Goal: Task Accomplishment & Management: Manage account settings

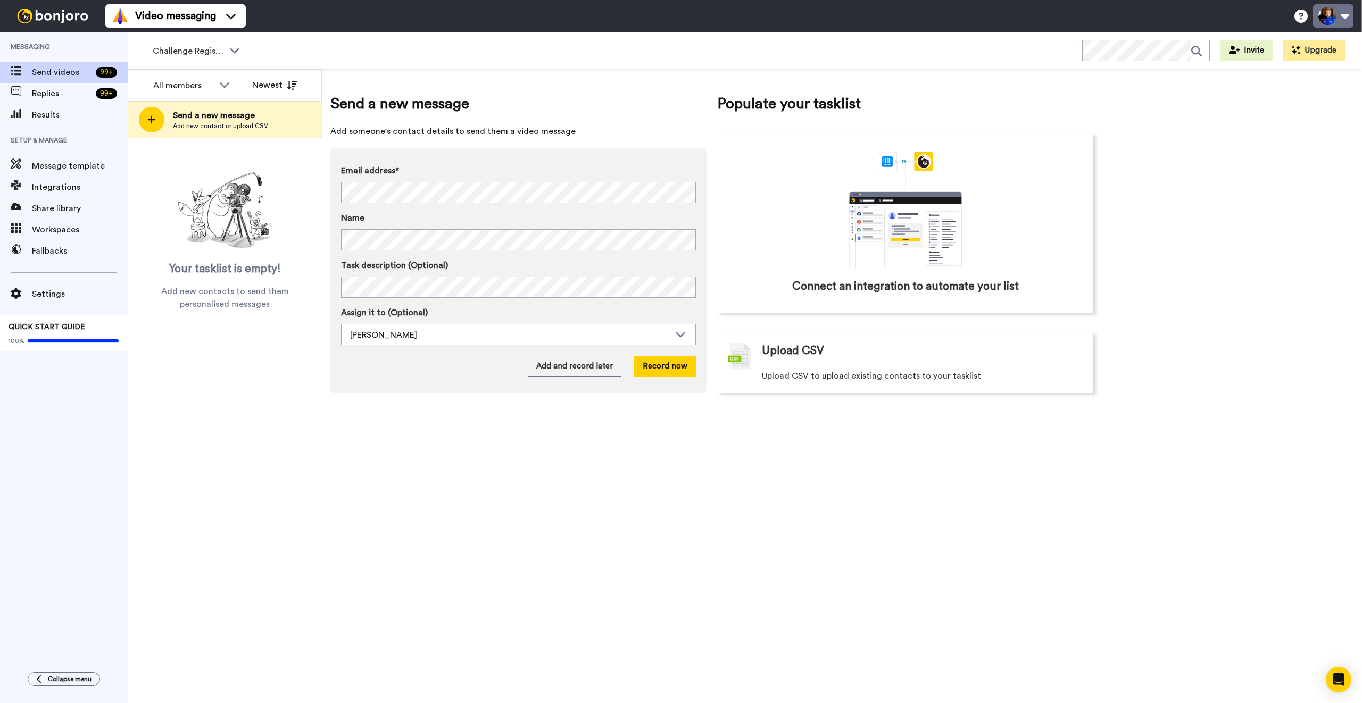
click at [1345, 18] on button at bounding box center [1333, 15] width 40 height 23
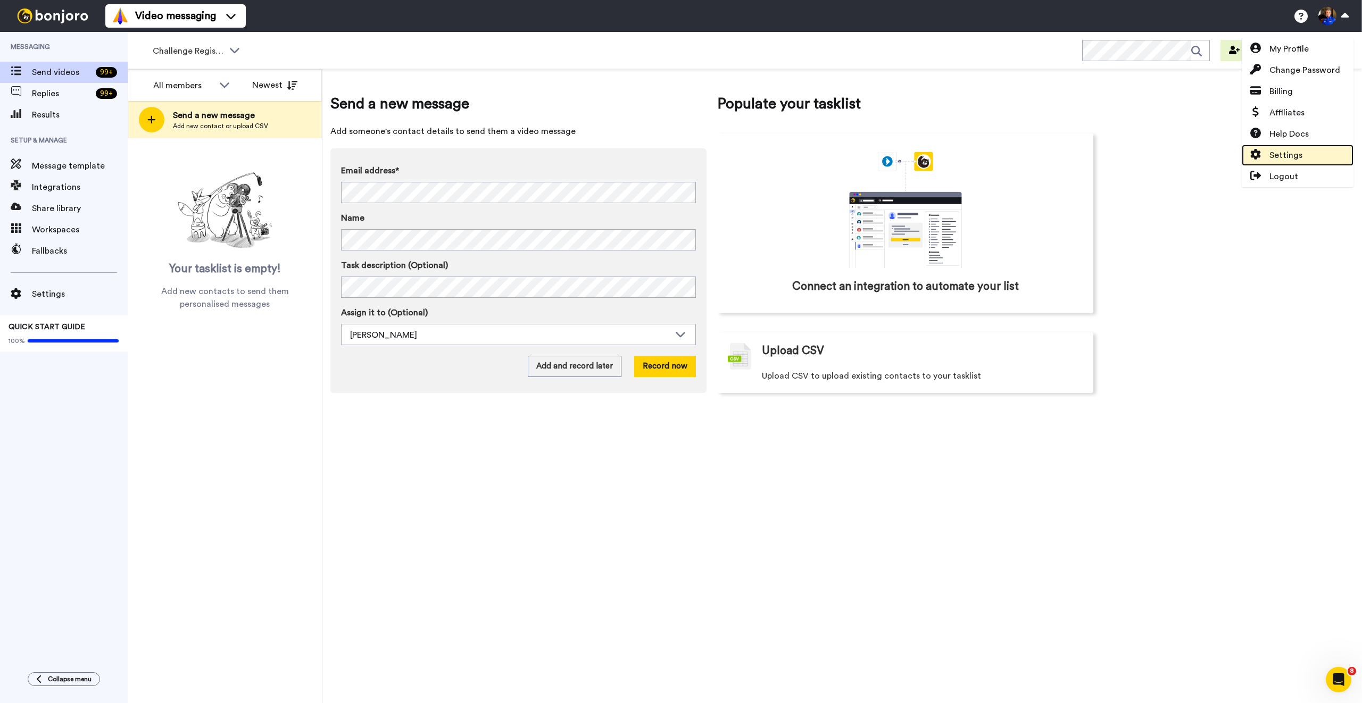
click at [1310, 148] on link "Settings" at bounding box center [1298, 155] width 112 height 21
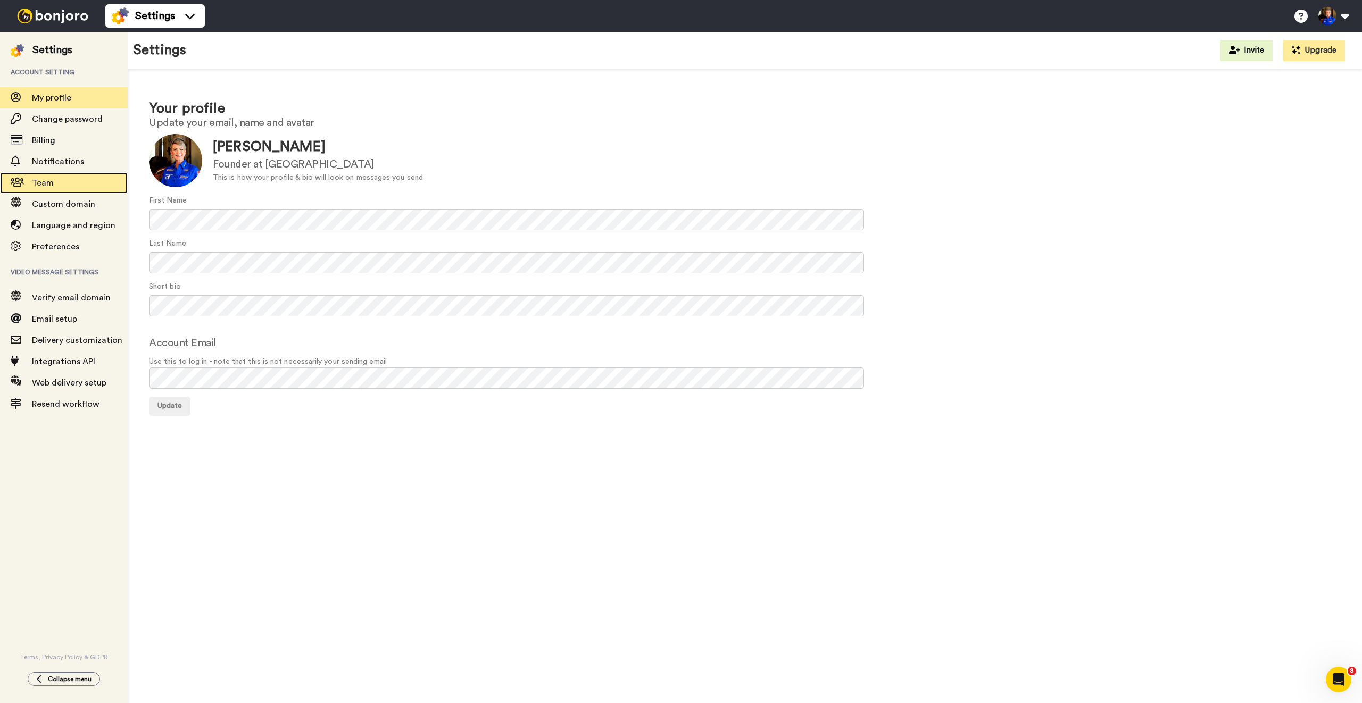
click at [68, 182] on span "Team" at bounding box center [80, 183] width 96 height 13
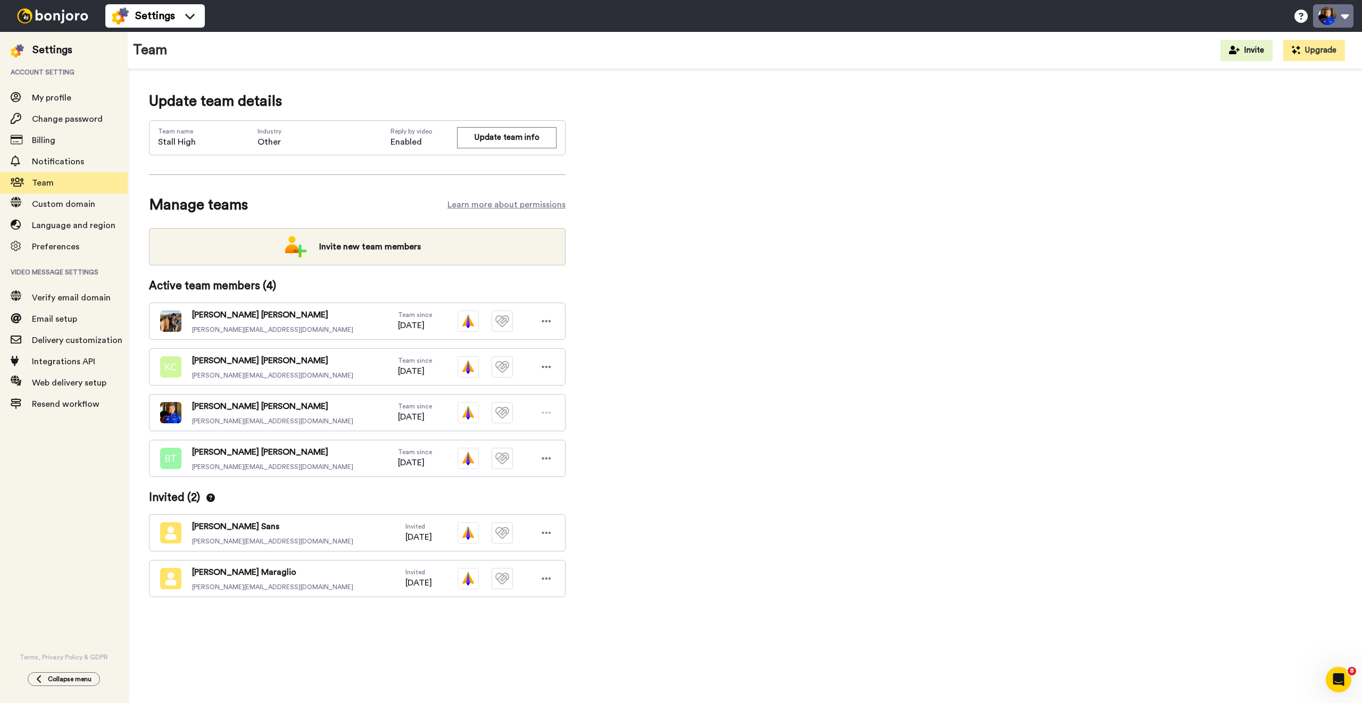
click at [1334, 19] on button at bounding box center [1333, 15] width 40 height 23
drag, startPoint x: 1144, startPoint y: 182, endPoint x: 1072, endPoint y: 182, distance: 71.8
click at [1144, 182] on div "Update team details Team name Stall High Industry Other Reply by video Enabled …" at bounding box center [745, 360] width 1192 height 541
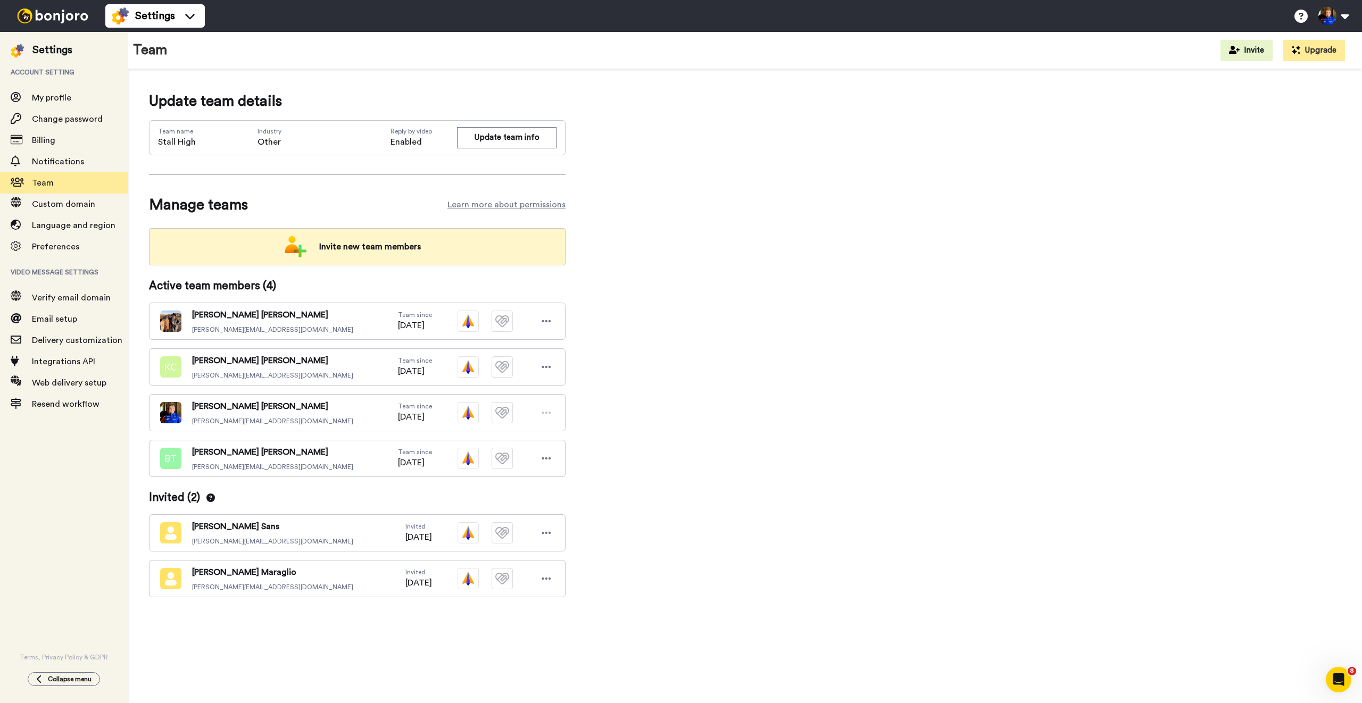
click at [386, 254] on span "Invite new team members" at bounding box center [370, 246] width 119 height 21
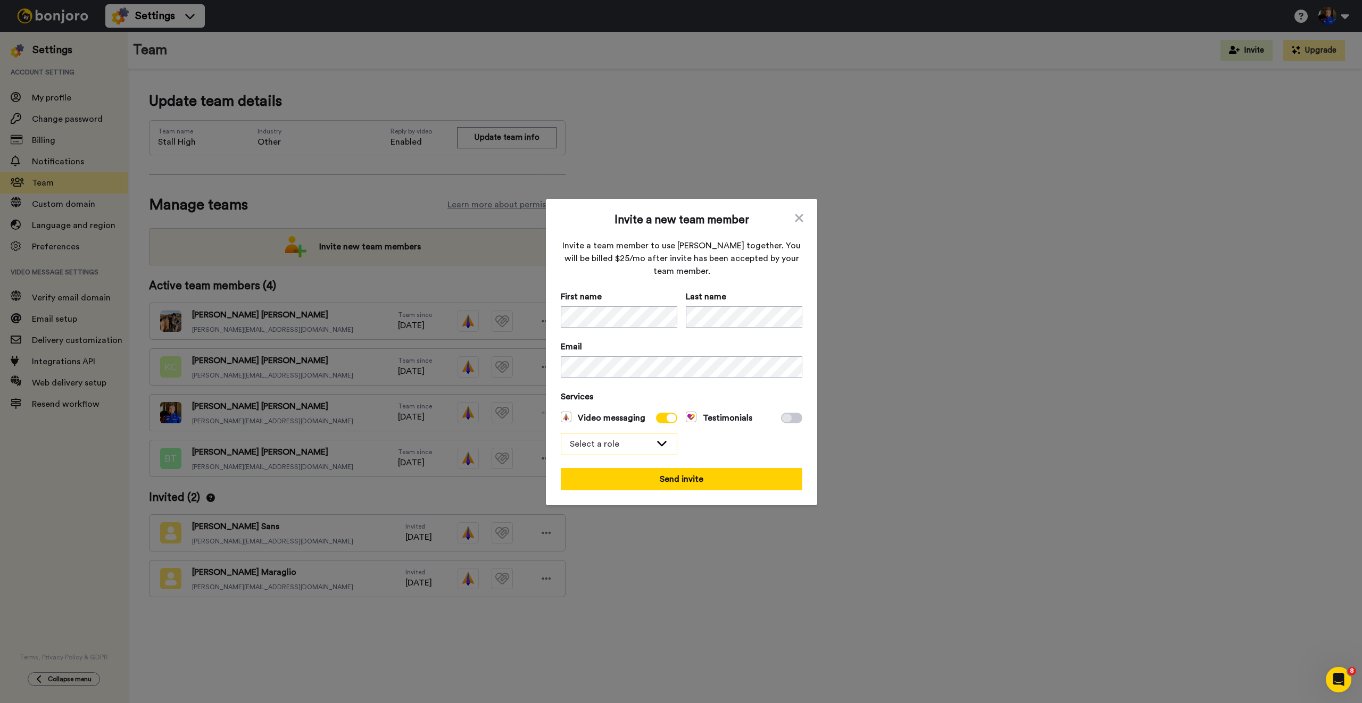
click at [622, 451] on div "Select a role" at bounding box center [618, 444] width 115 height 21
click at [603, 481] on span "Filmer" at bounding box center [587, 484] width 41 height 13
click at [680, 478] on button "Send invite" at bounding box center [682, 479] width 242 height 22
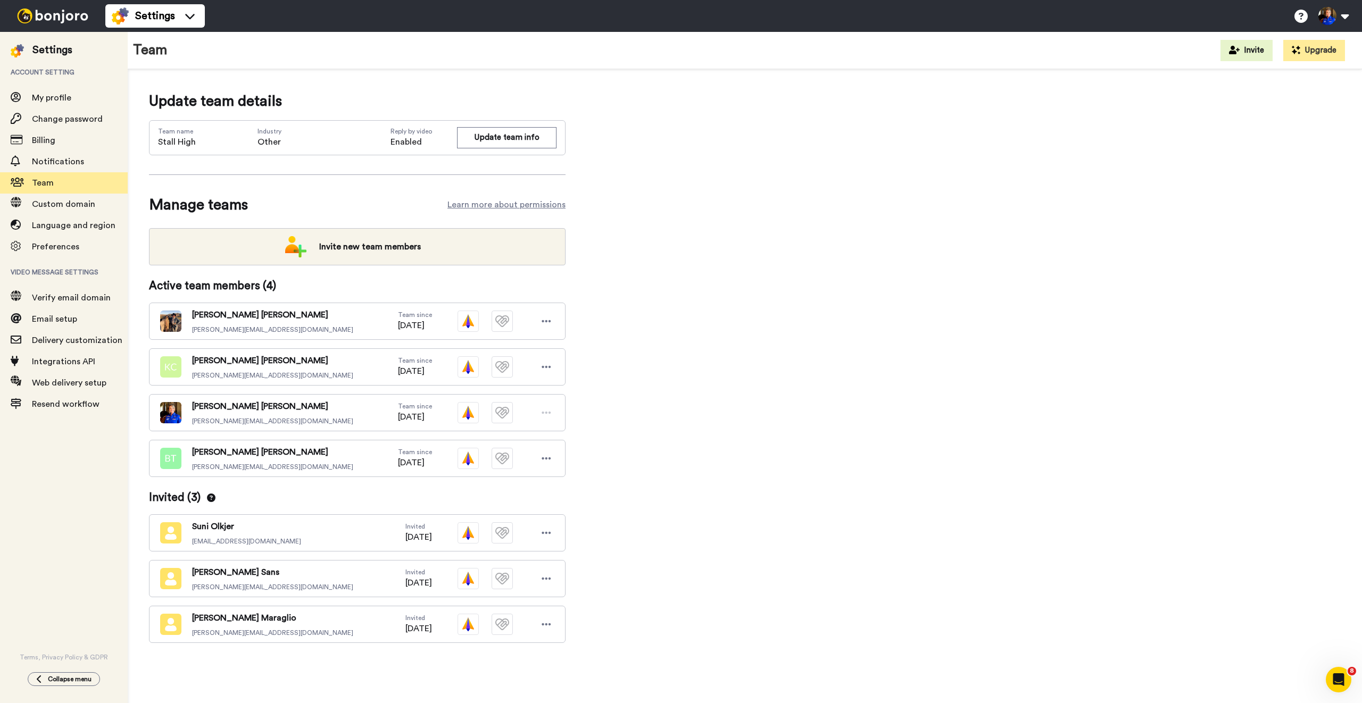
click at [841, 427] on div "Update team details Team name Stall High Industry Other Reply by video Enabled …" at bounding box center [745, 383] width 1192 height 587
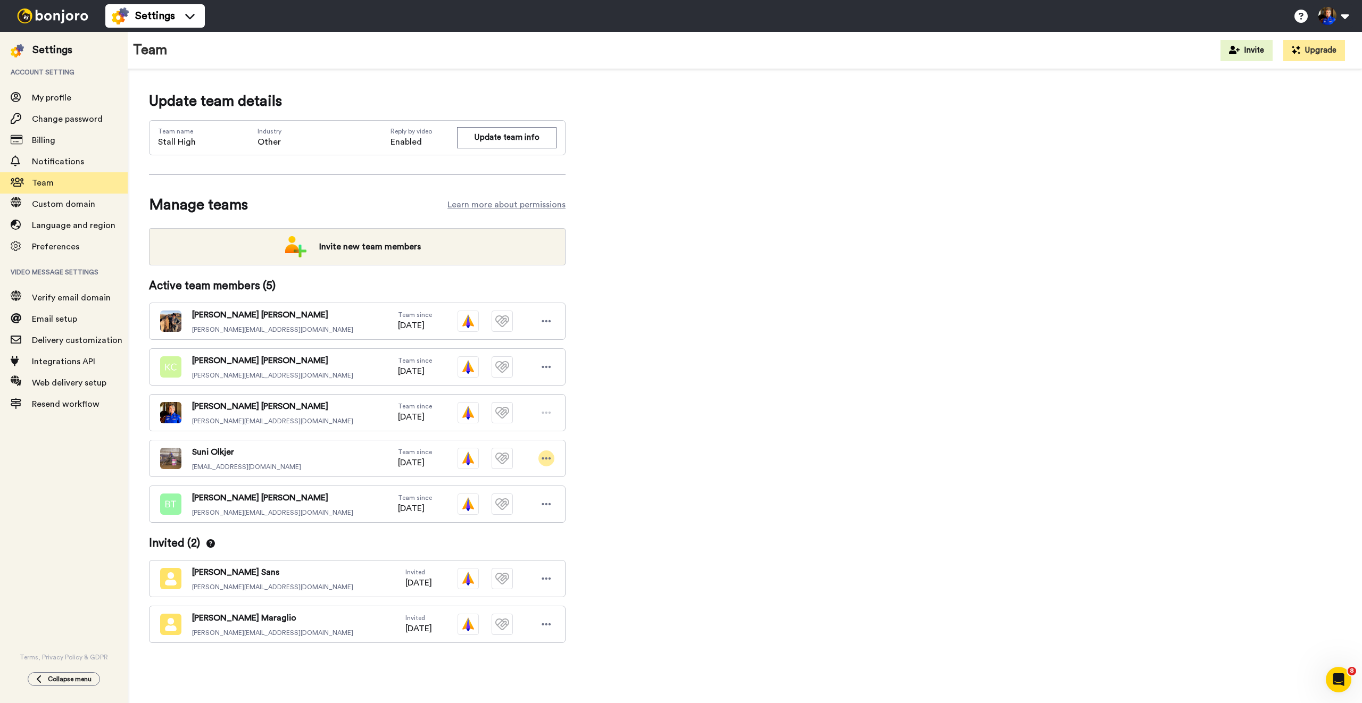
click at [547, 455] on icon at bounding box center [547, 458] width 10 height 11
click at [719, 475] on div "Update team details Team name Stall High Industry Other Reply by video Enabled …" at bounding box center [745, 383] width 1192 height 587
click at [73, 319] on span "Email setup" at bounding box center [54, 319] width 45 height 9
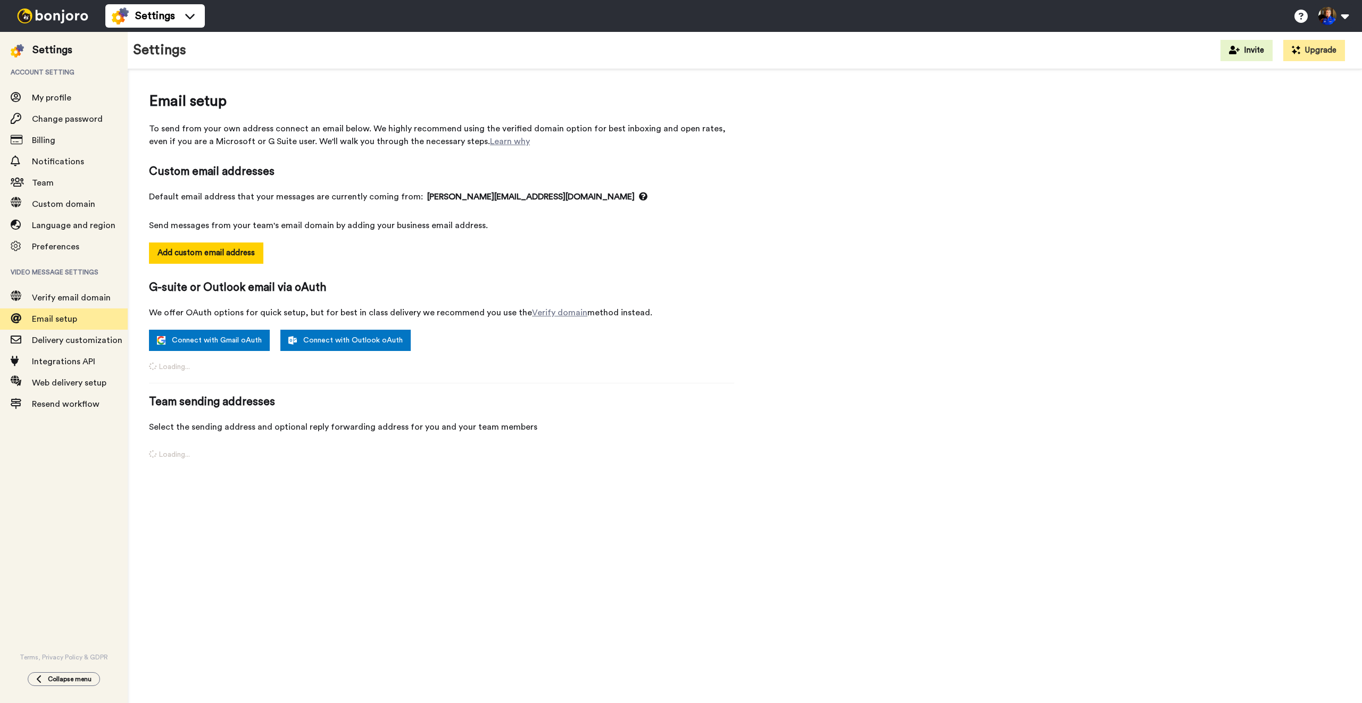
select select "155921"
select select "153352"
select select "141830"
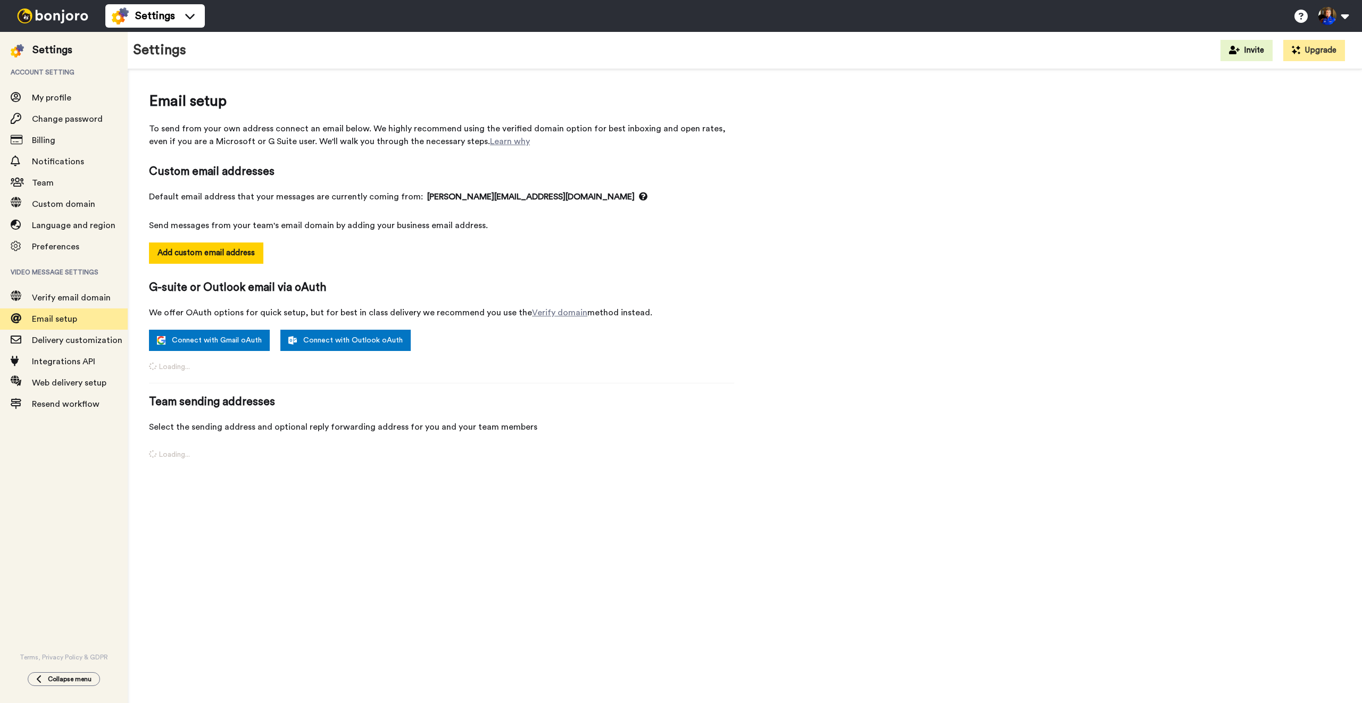
select select "163907"
select select "163513"
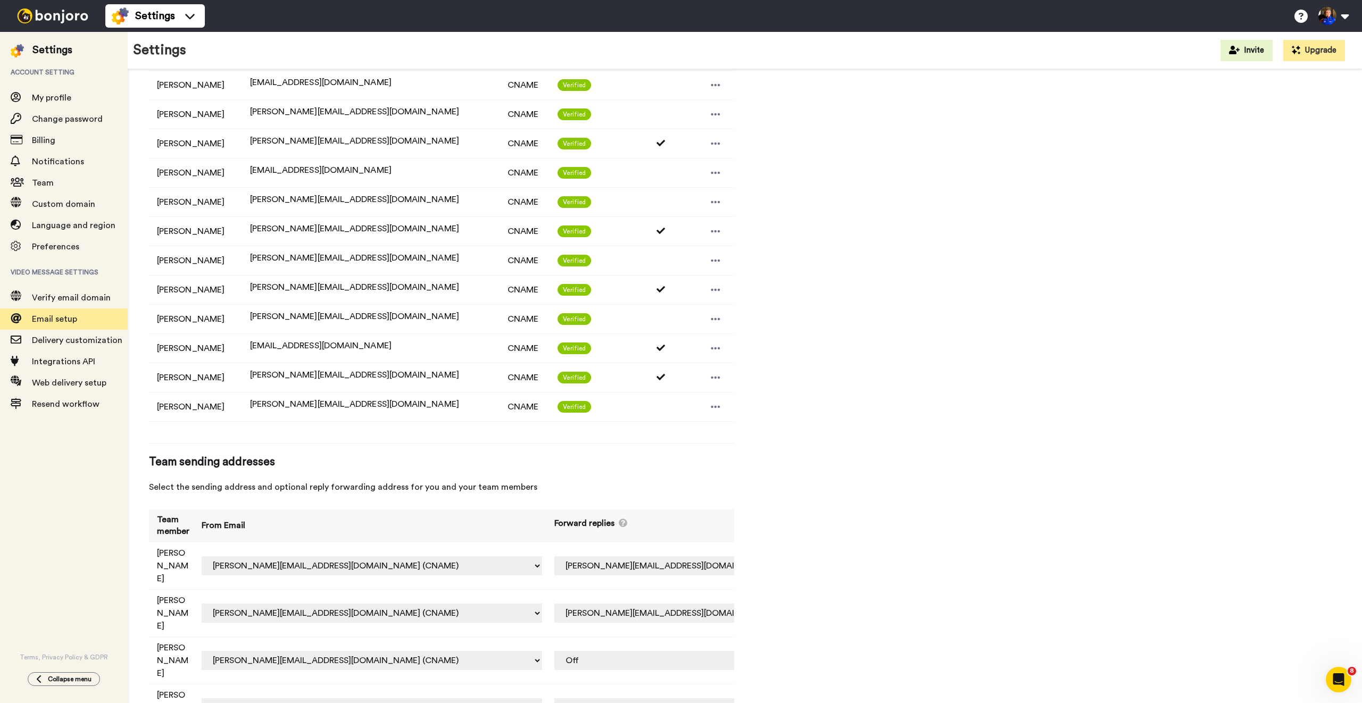
scroll to position [287, 0]
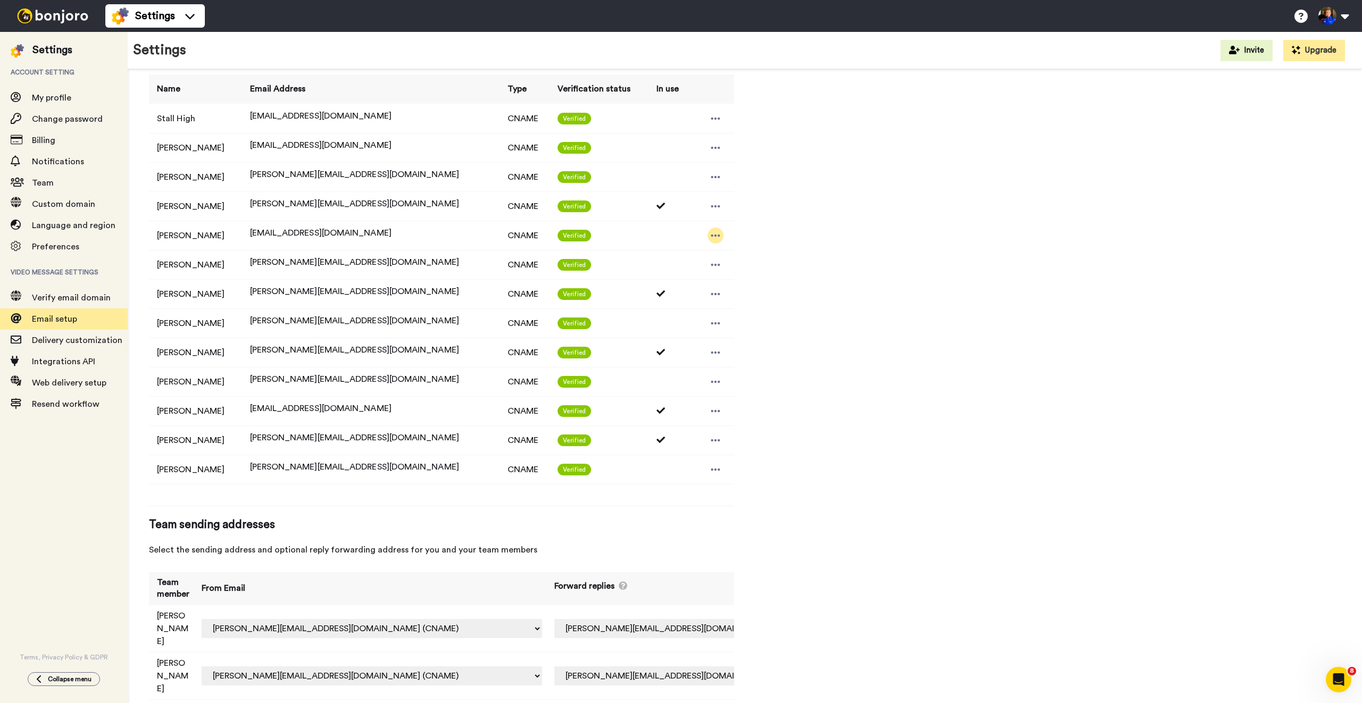
click at [711, 231] on icon at bounding box center [716, 235] width 10 height 11
click at [741, 258] on li "Delete" at bounding box center [725, 253] width 57 height 15
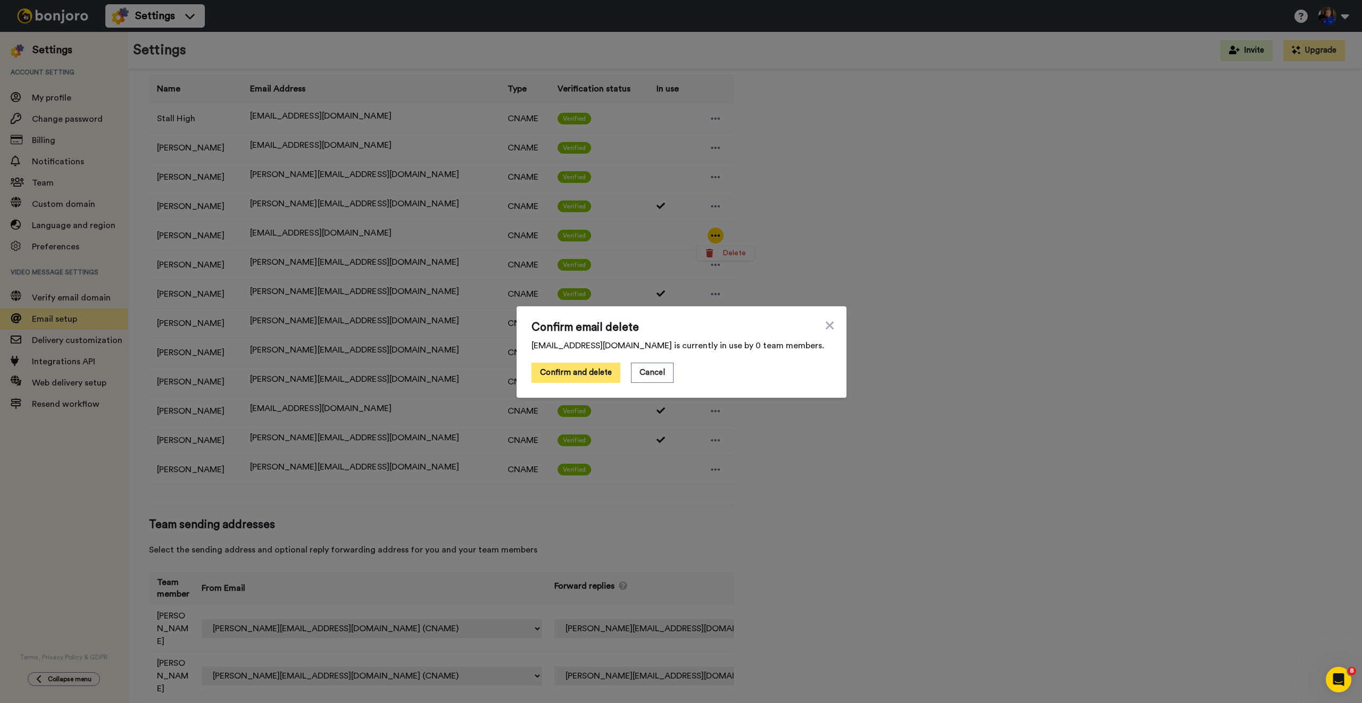
click at [580, 370] on button "Confirm and delete" at bounding box center [575, 373] width 89 height 20
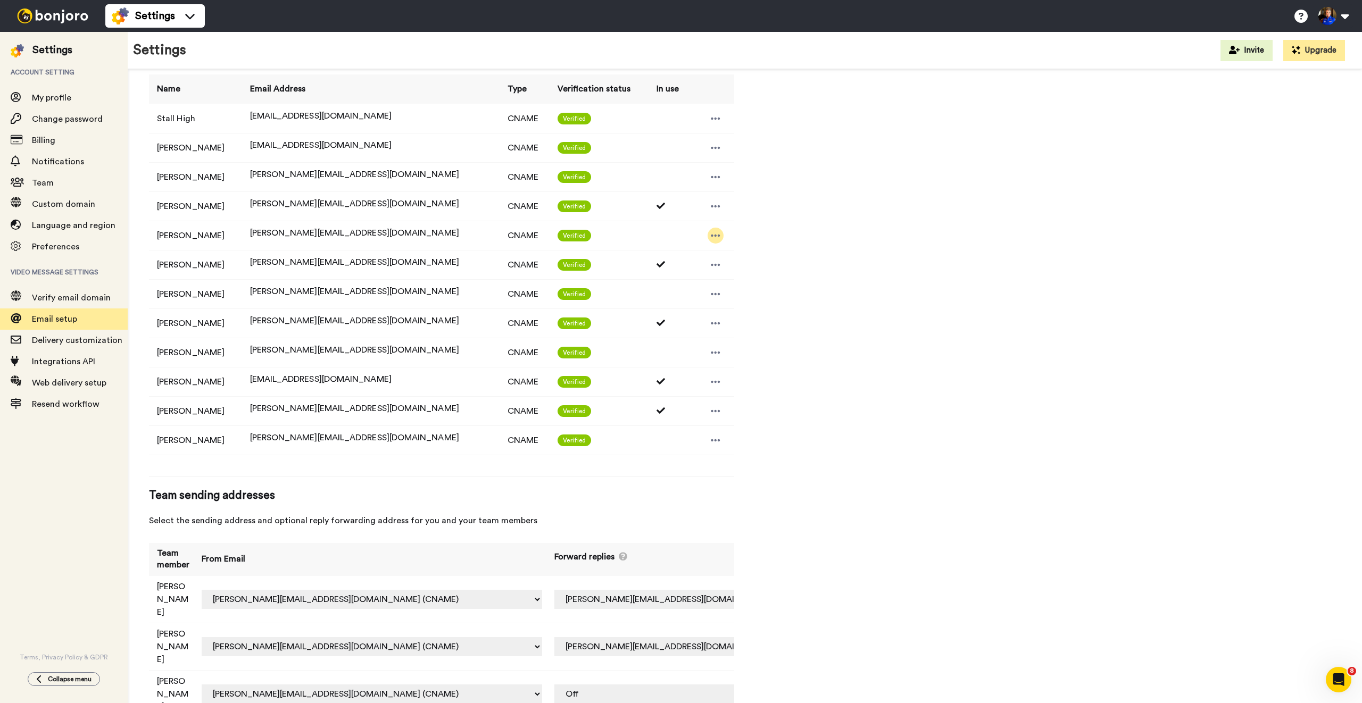
click at [711, 234] on icon at bounding box center [716, 235] width 10 height 11
click at [728, 250] on li "Delete" at bounding box center [724, 253] width 57 height 15
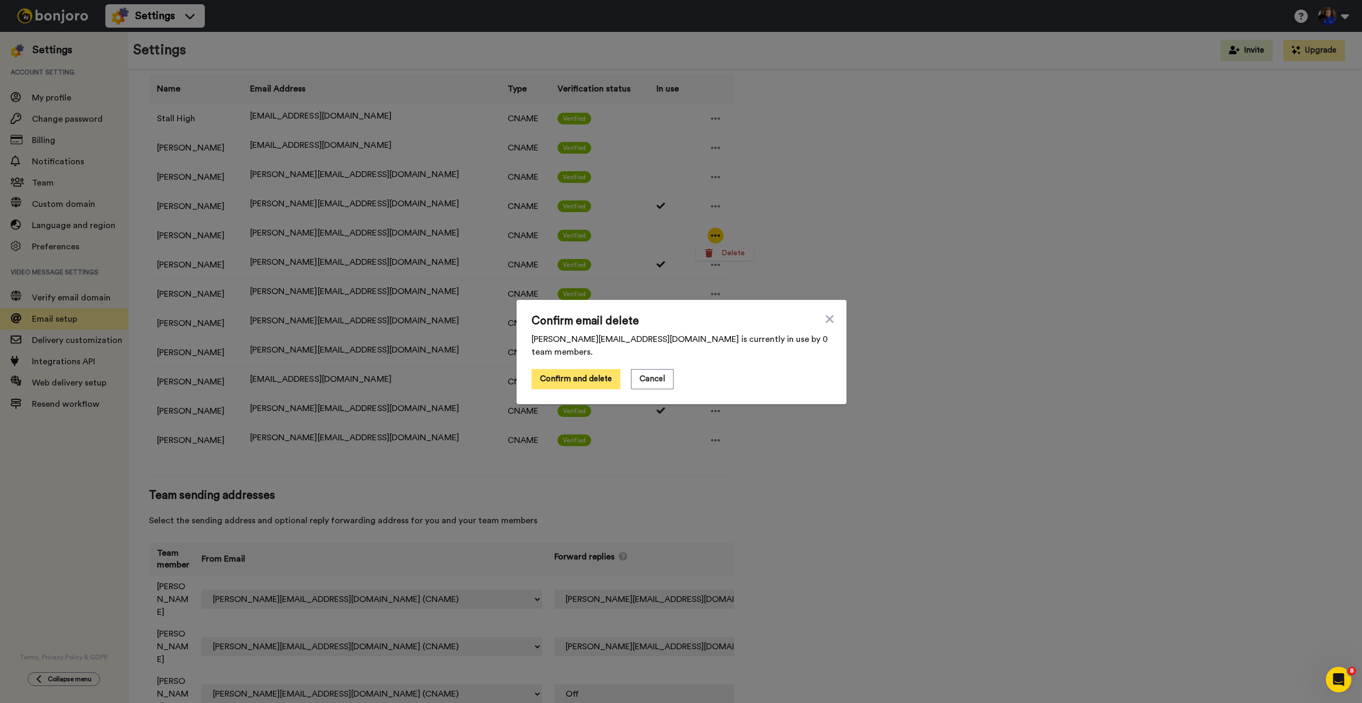
click at [579, 375] on button "Confirm and delete" at bounding box center [575, 379] width 89 height 20
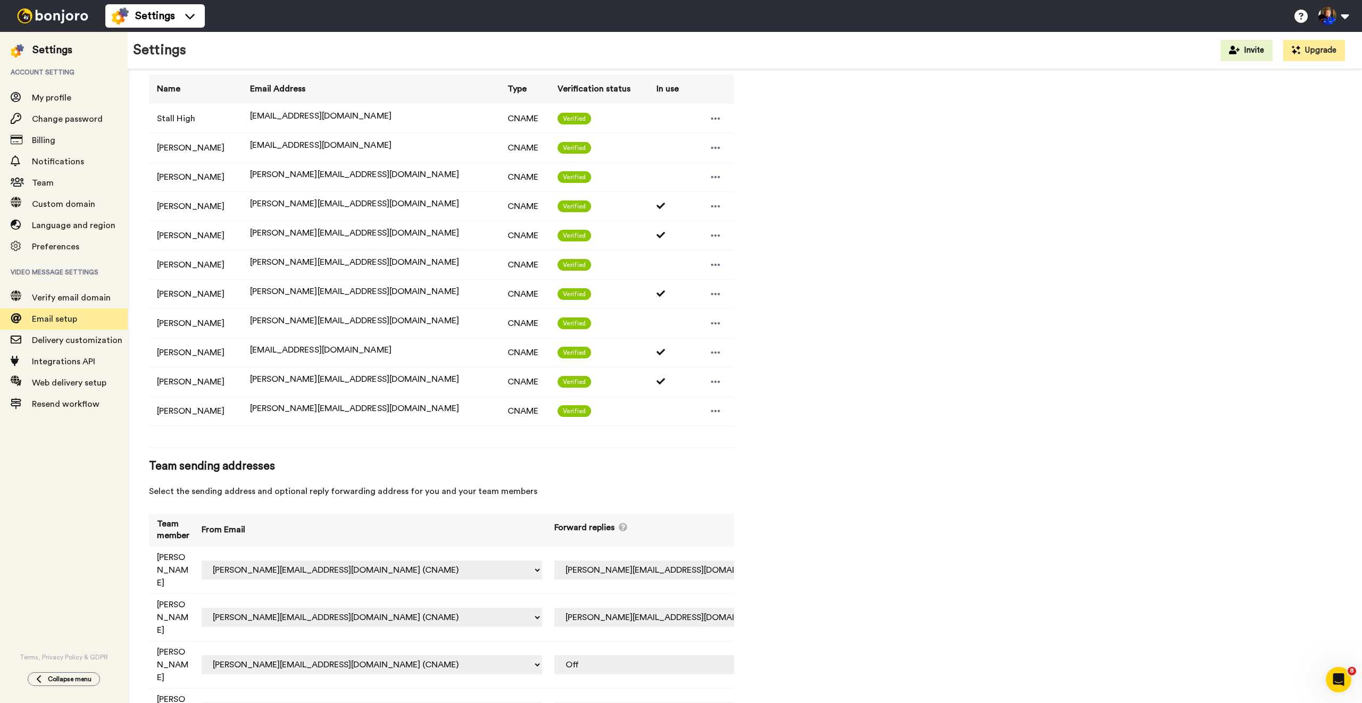
scroll to position [287, 0]
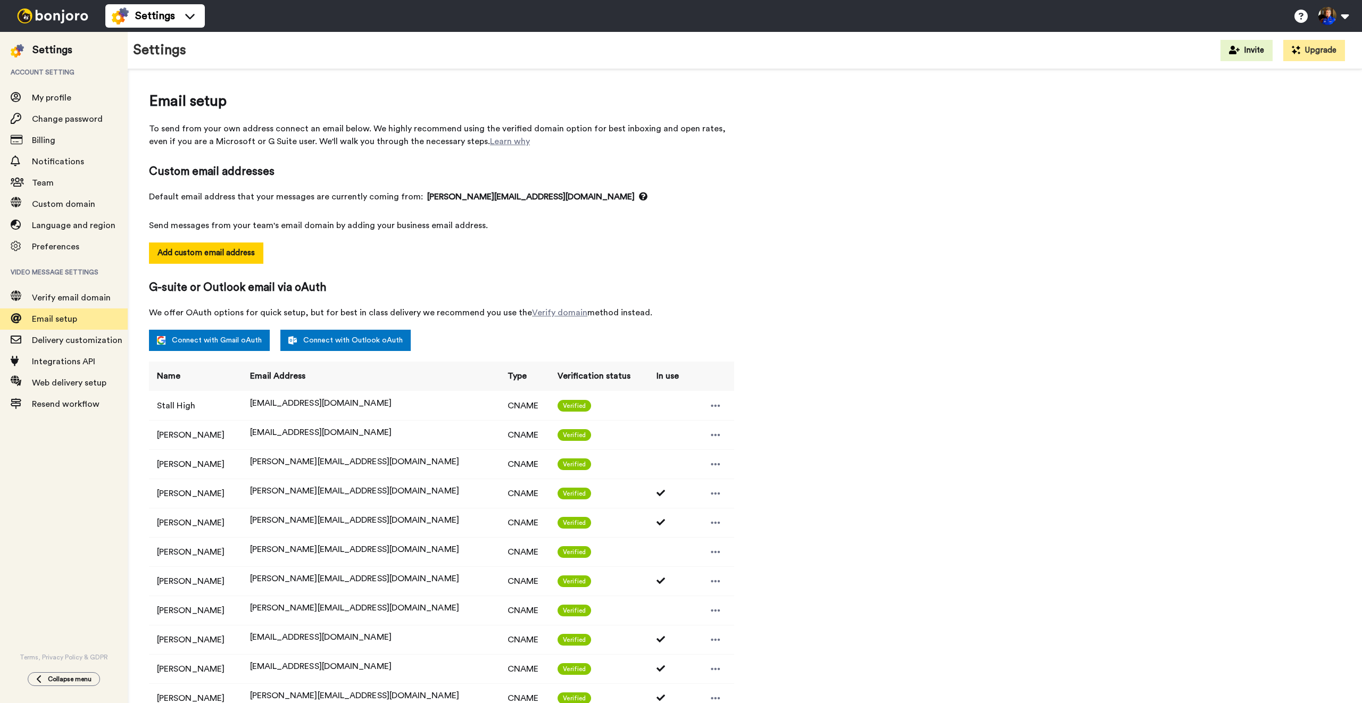
select select "155921"
select select "153352"
select select "141830"
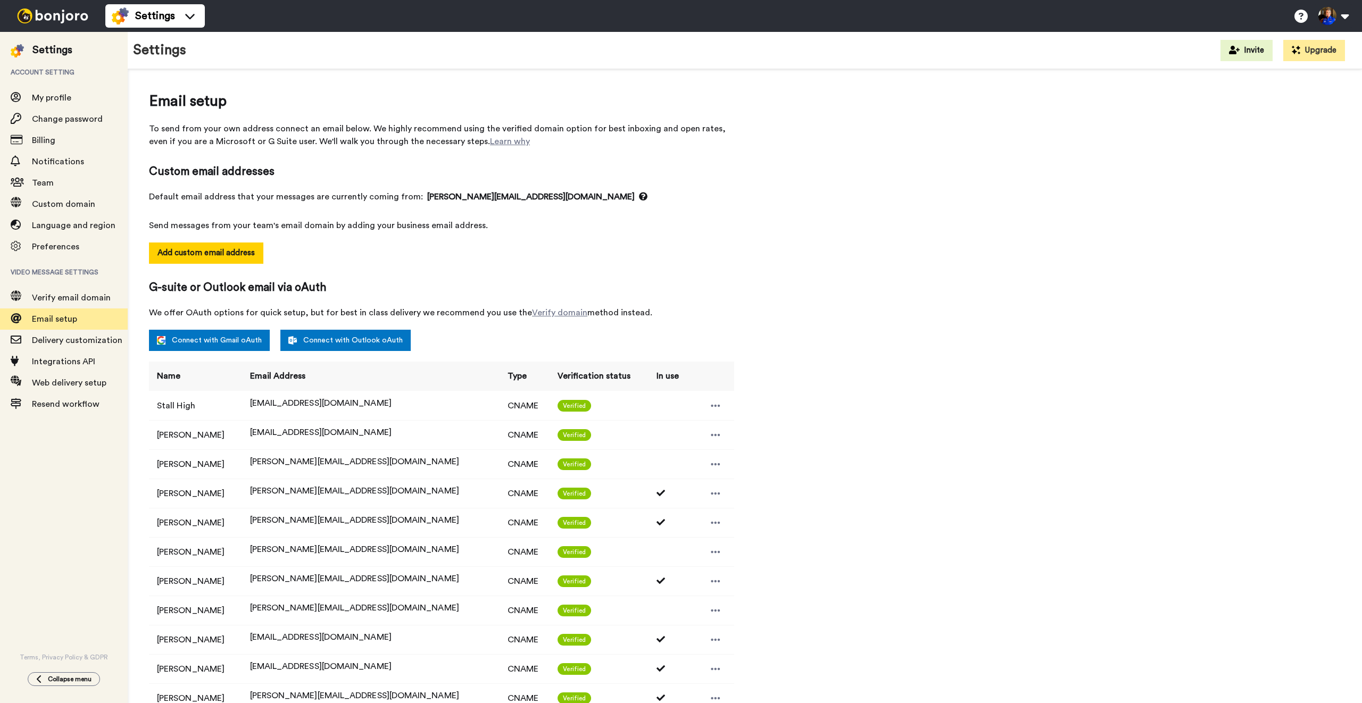
select select "163908"
select select "163907"
select select "163513"
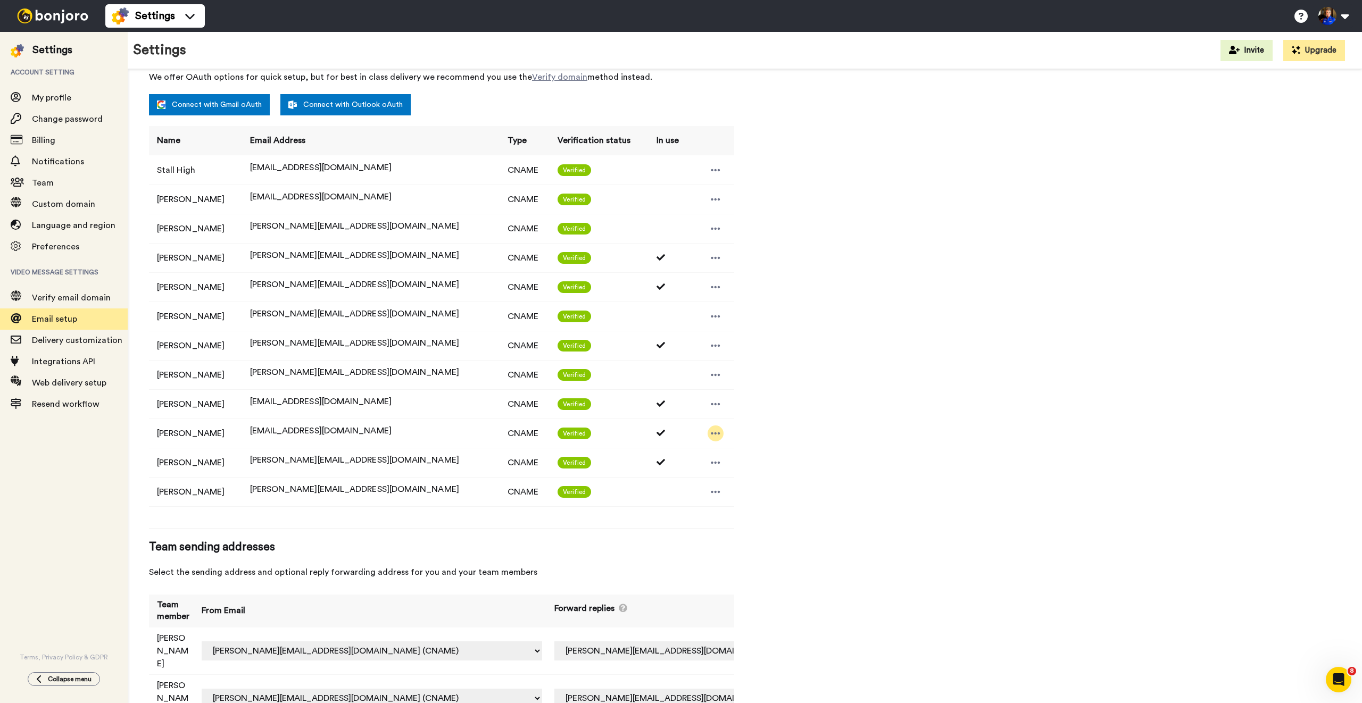
click at [709, 437] on div at bounding box center [716, 434] width 16 height 16
click at [817, 407] on div "Email setup To send from your own address connect an email below. We highly rec…" at bounding box center [745, 365] width 1192 height 1020
click at [710, 399] on div at bounding box center [716, 404] width 16 height 16
click at [826, 391] on div "Email setup To send from your own address connect an email below. We highly rec…" at bounding box center [745, 365] width 1192 height 1020
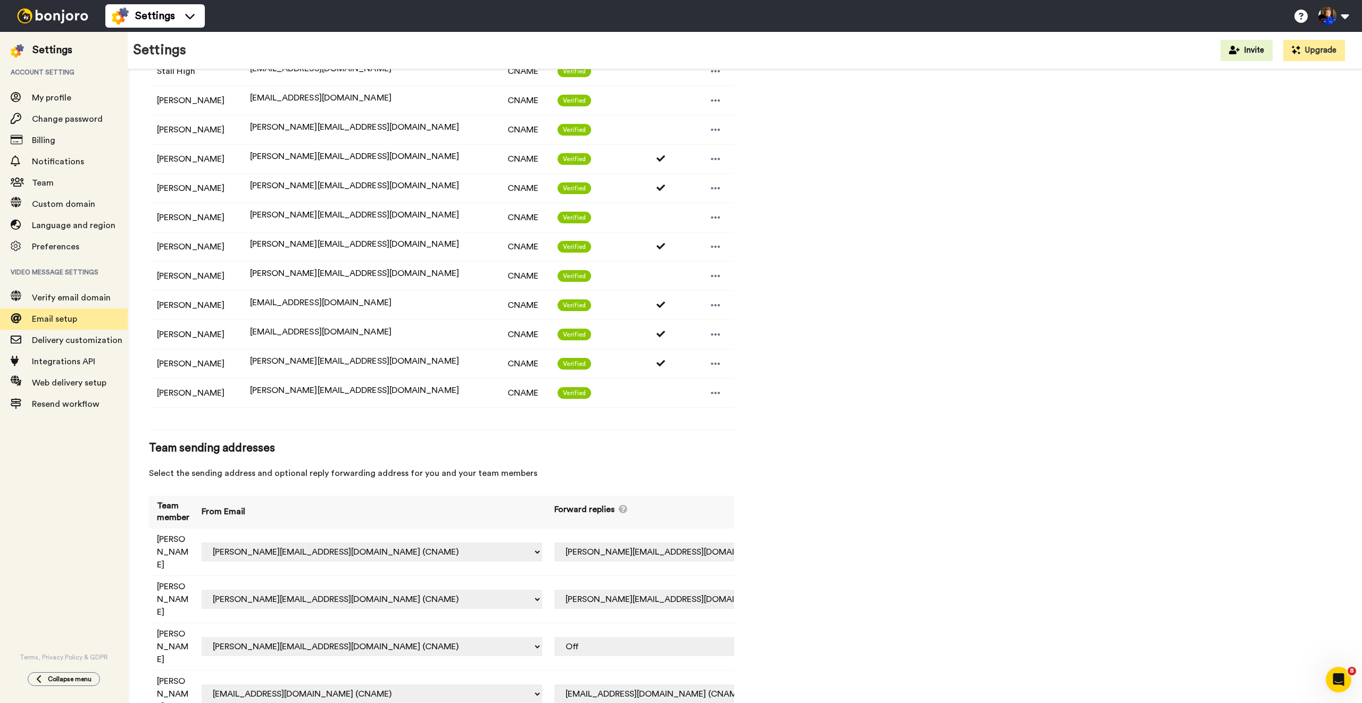
scroll to position [330, 0]
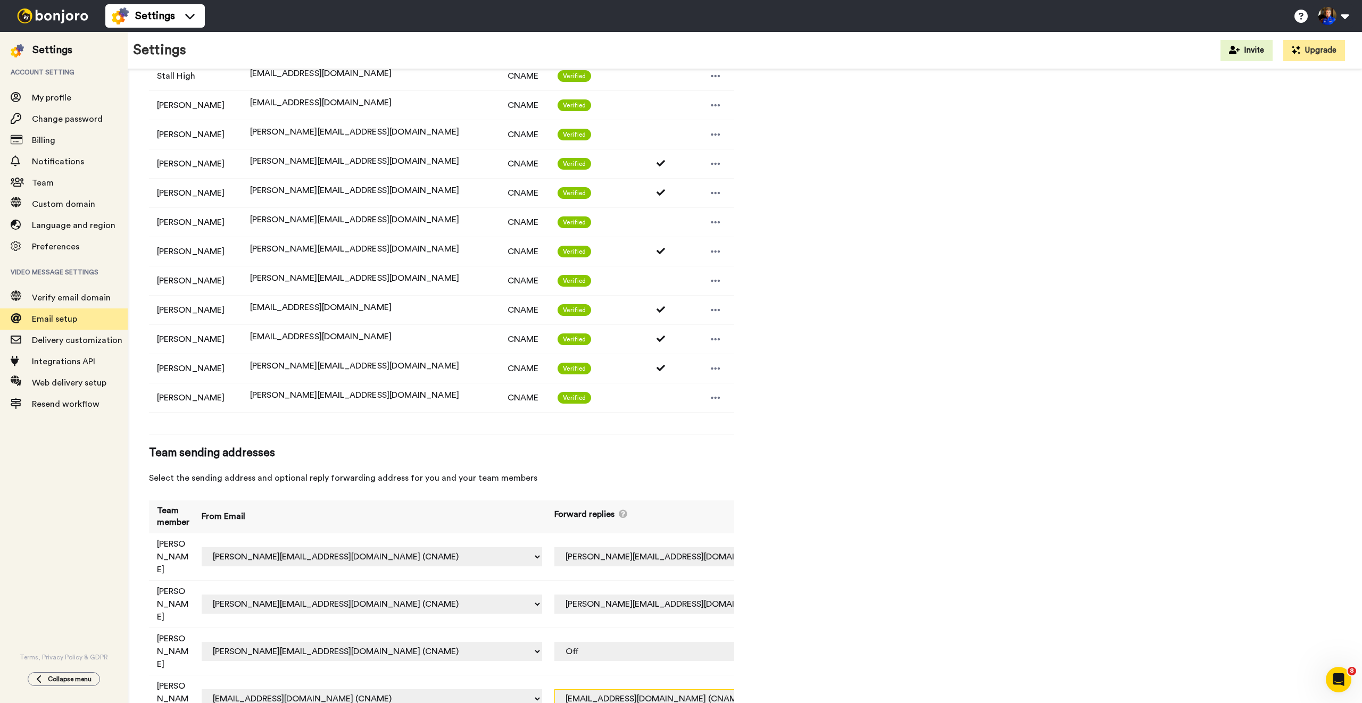
click at [634, 689] on select "Off brooke@halfsecondfaster.com (CNAME) brooke@stallhigh.com (CNAME) admin@stal…" at bounding box center [691, 698] width 274 height 19
select select "163908"
click at [802, 611] on div "Email setup To send from your own address connect an email below. We highly rec…" at bounding box center [745, 271] width 1192 height 1020
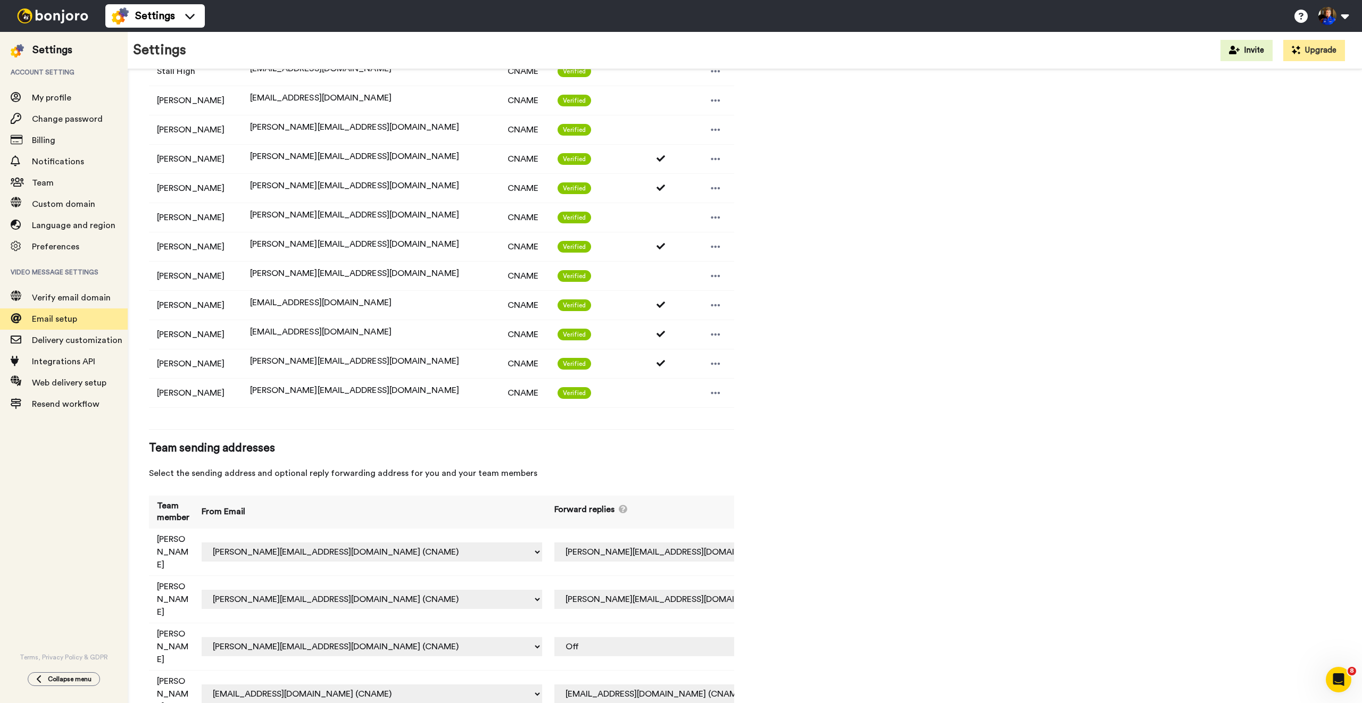
select select "151691"
click at [865, 518] on div "Email setup To send from your own address connect an email below. We highly rec…" at bounding box center [745, 266] width 1192 height 1020
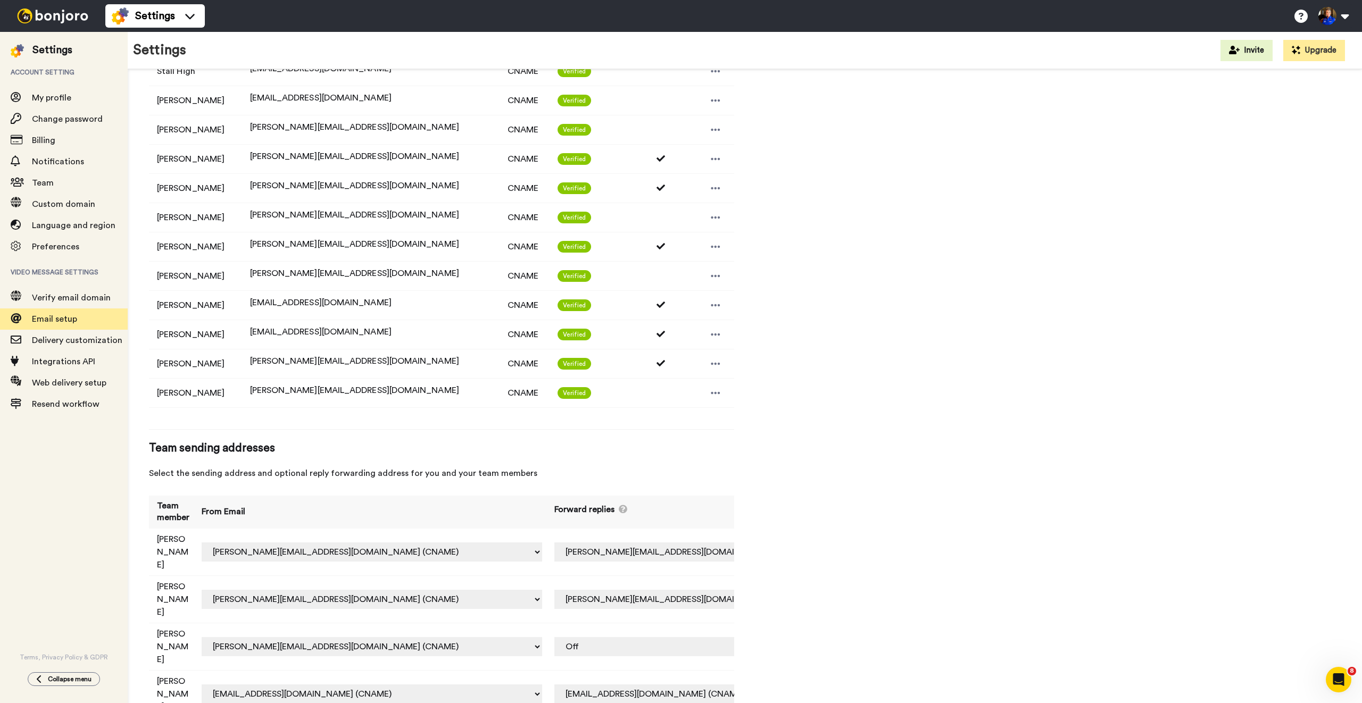
scroll to position [0, 0]
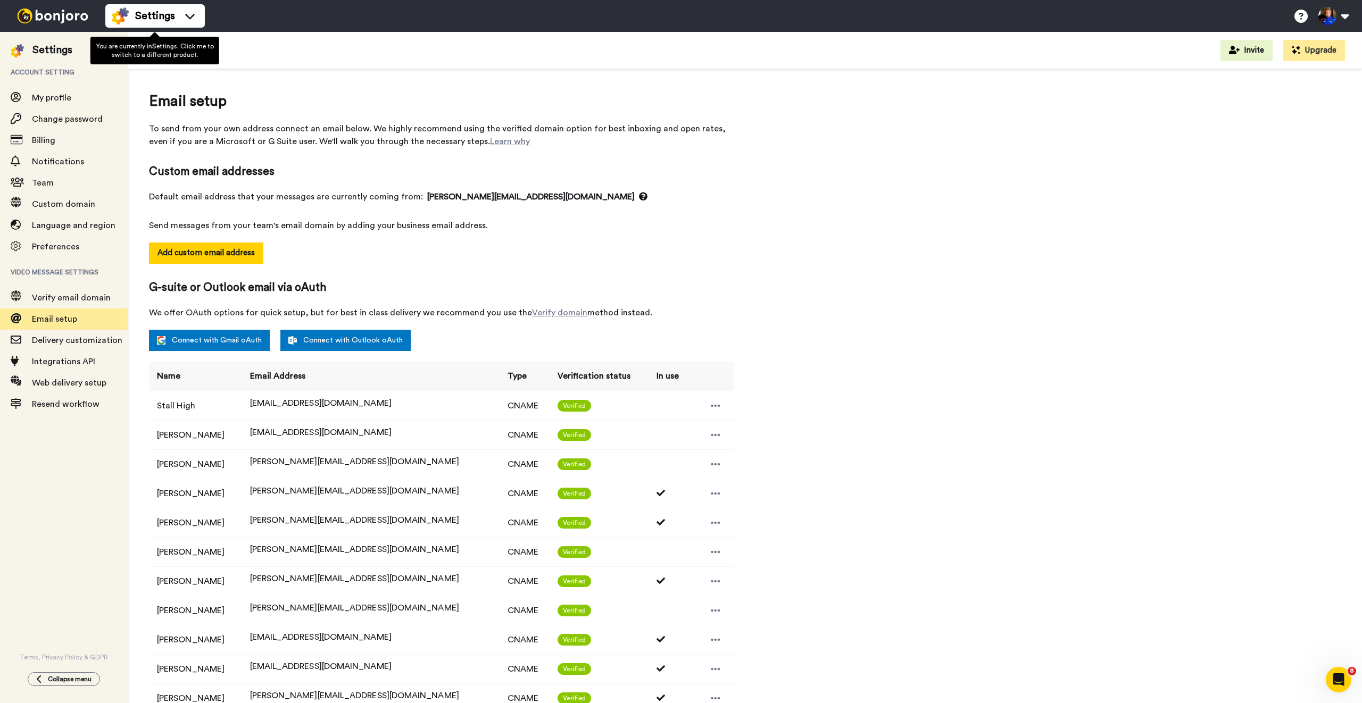
click at [57, 15] on img at bounding box center [53, 16] width 80 height 15
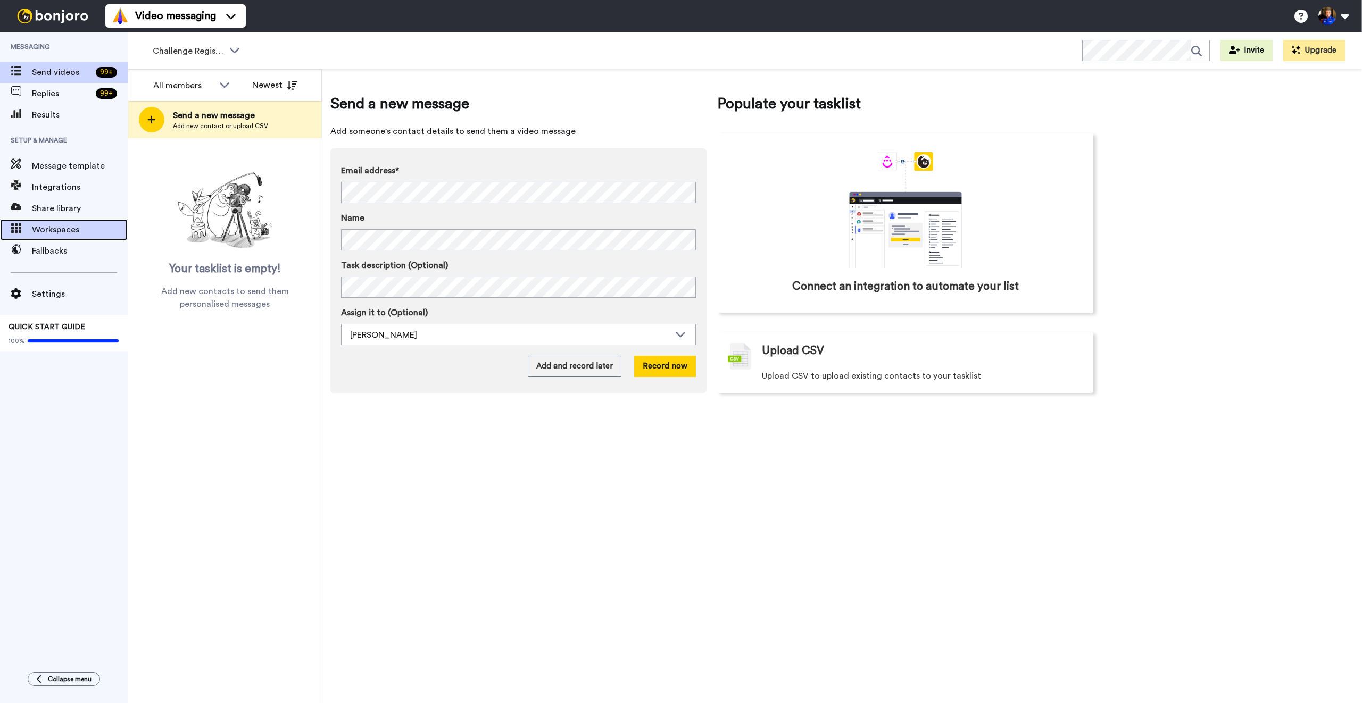
click at [78, 227] on span "Workspaces" at bounding box center [80, 229] width 96 height 13
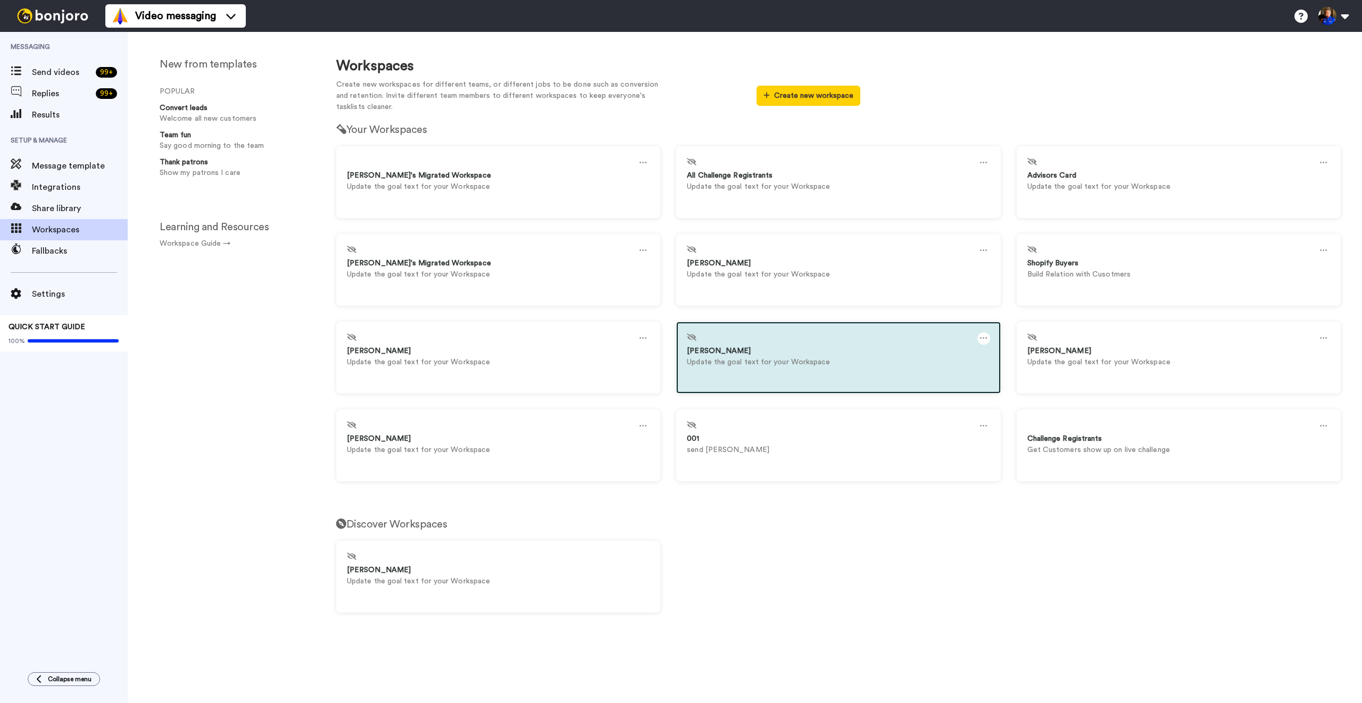
click at [985, 336] on icon at bounding box center [983, 338] width 7 height 12
click at [741, 344] on div "Settings" at bounding box center [750, 343] width 95 height 21
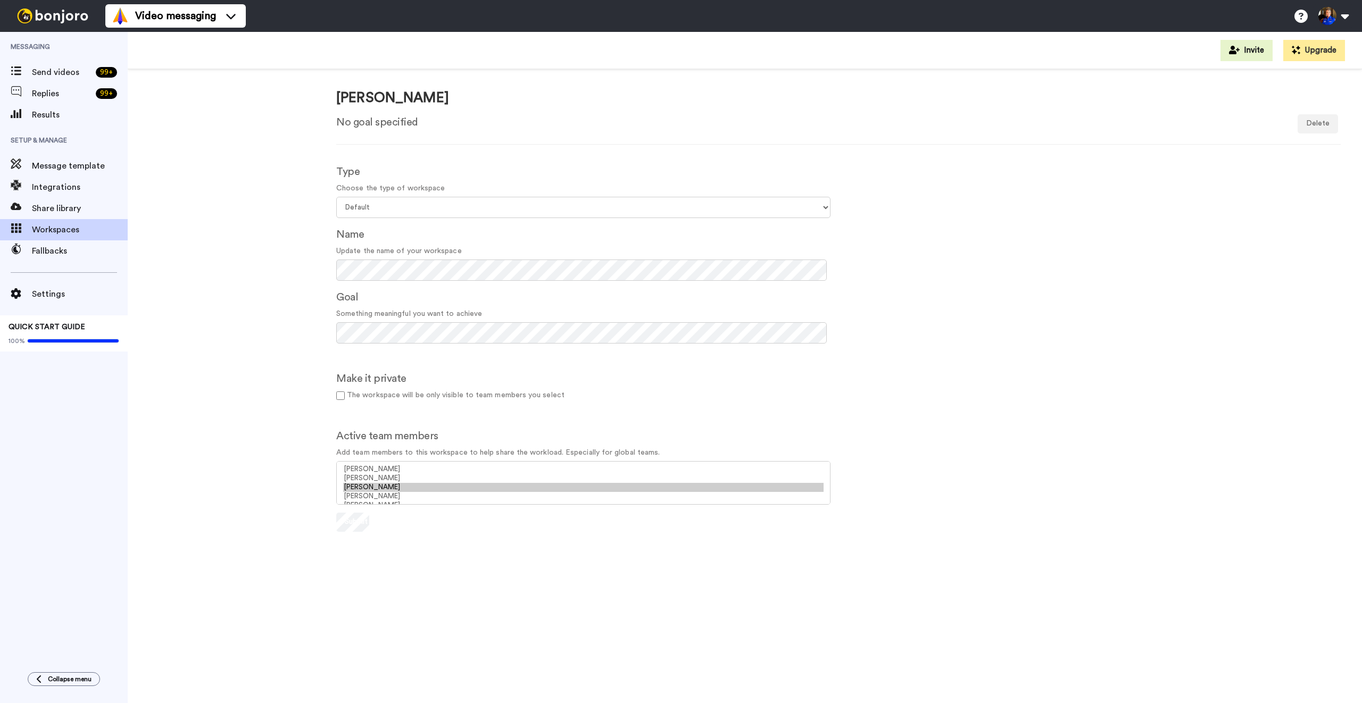
scroll to position [9, 0]
click at [373, 487] on option "[PERSON_NAME]" at bounding box center [583, 487] width 480 height 9
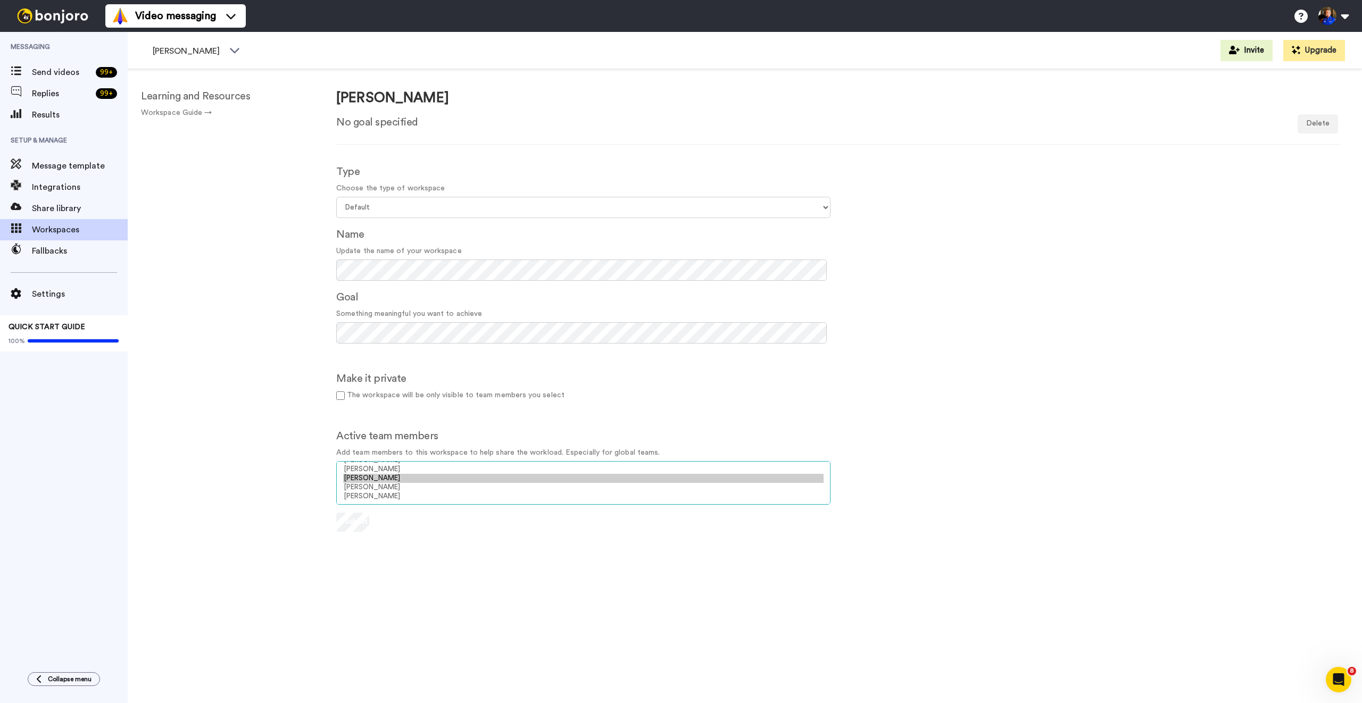
click at [378, 479] on option "[PERSON_NAME]" at bounding box center [583, 478] width 480 height 9
select select "a9f58802-db57-4e71-ac43-b2f844e60d2a"
click at [378, 489] on option "[PERSON_NAME]" at bounding box center [583, 487] width 480 height 9
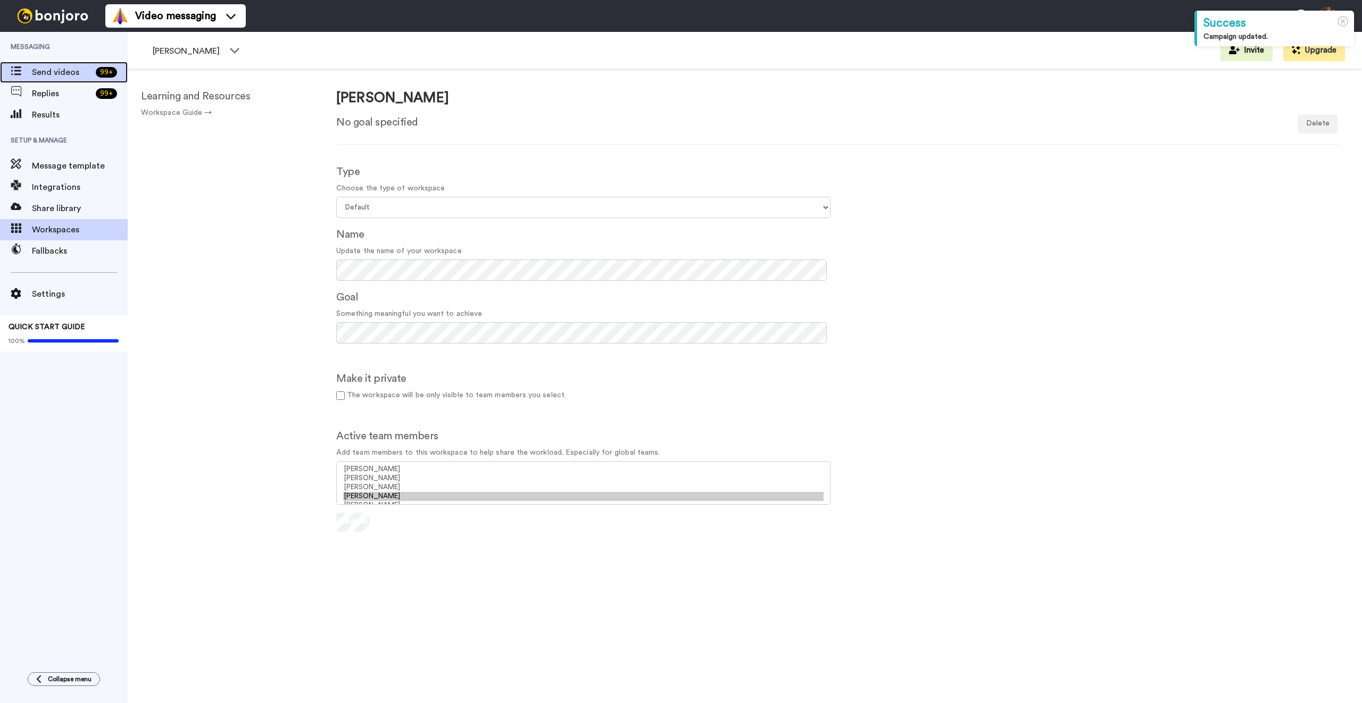
click at [59, 79] on div "Send videos 99 +" at bounding box center [64, 72] width 128 height 21
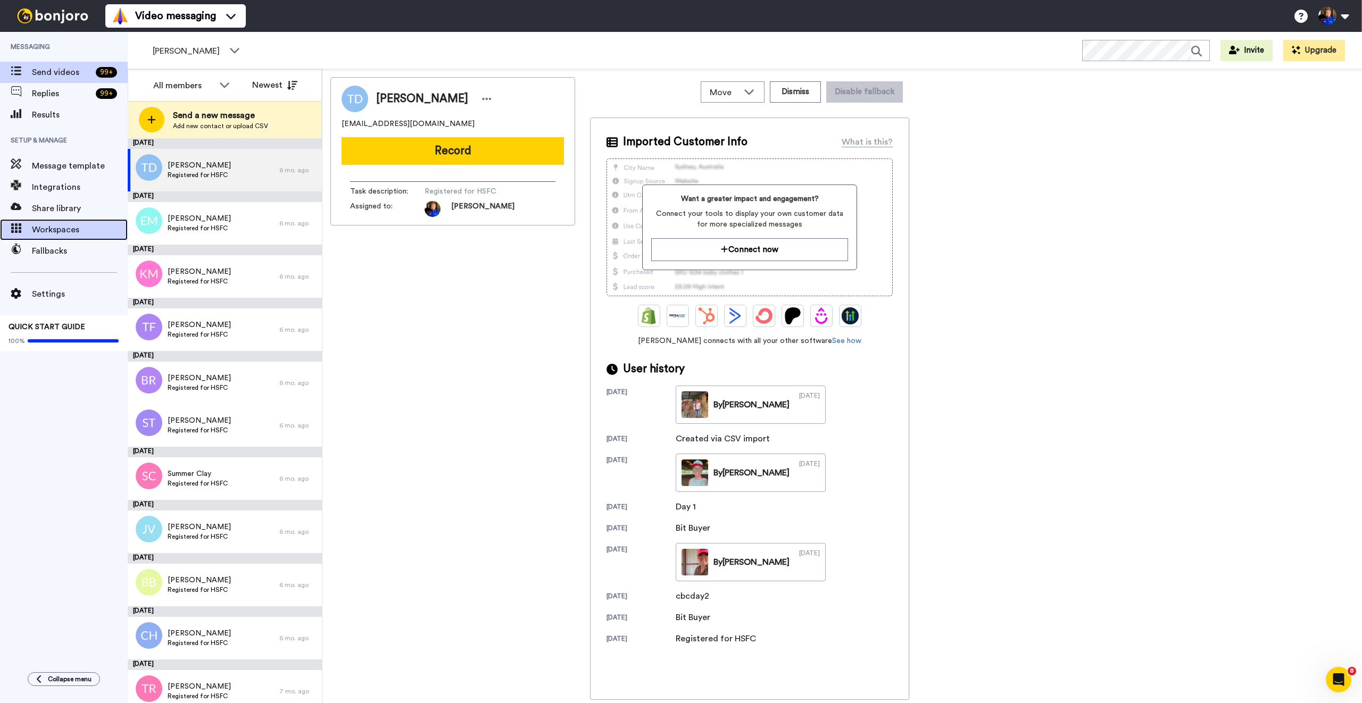
click at [80, 226] on span "Workspaces" at bounding box center [80, 229] width 96 height 13
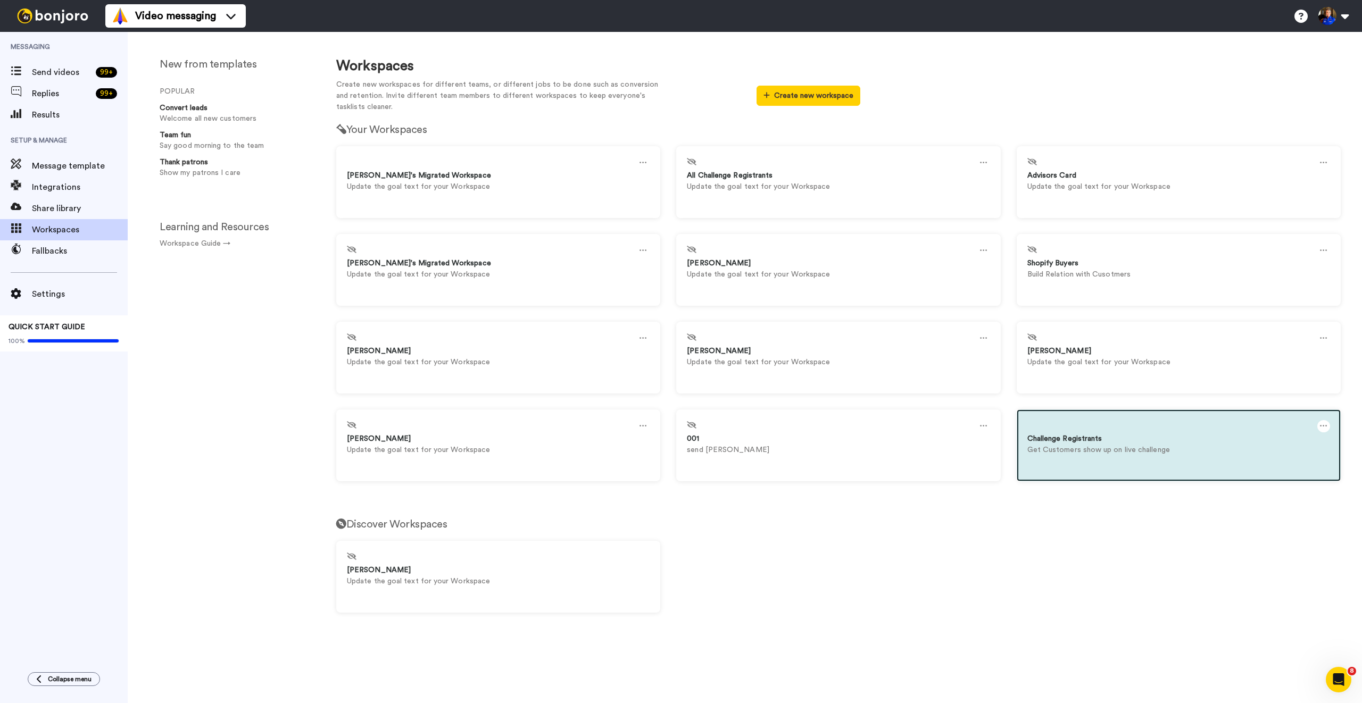
click at [1326, 423] on icon at bounding box center [1323, 426] width 7 height 12
click at [1117, 435] on div "Settings" at bounding box center [1091, 431] width 95 height 21
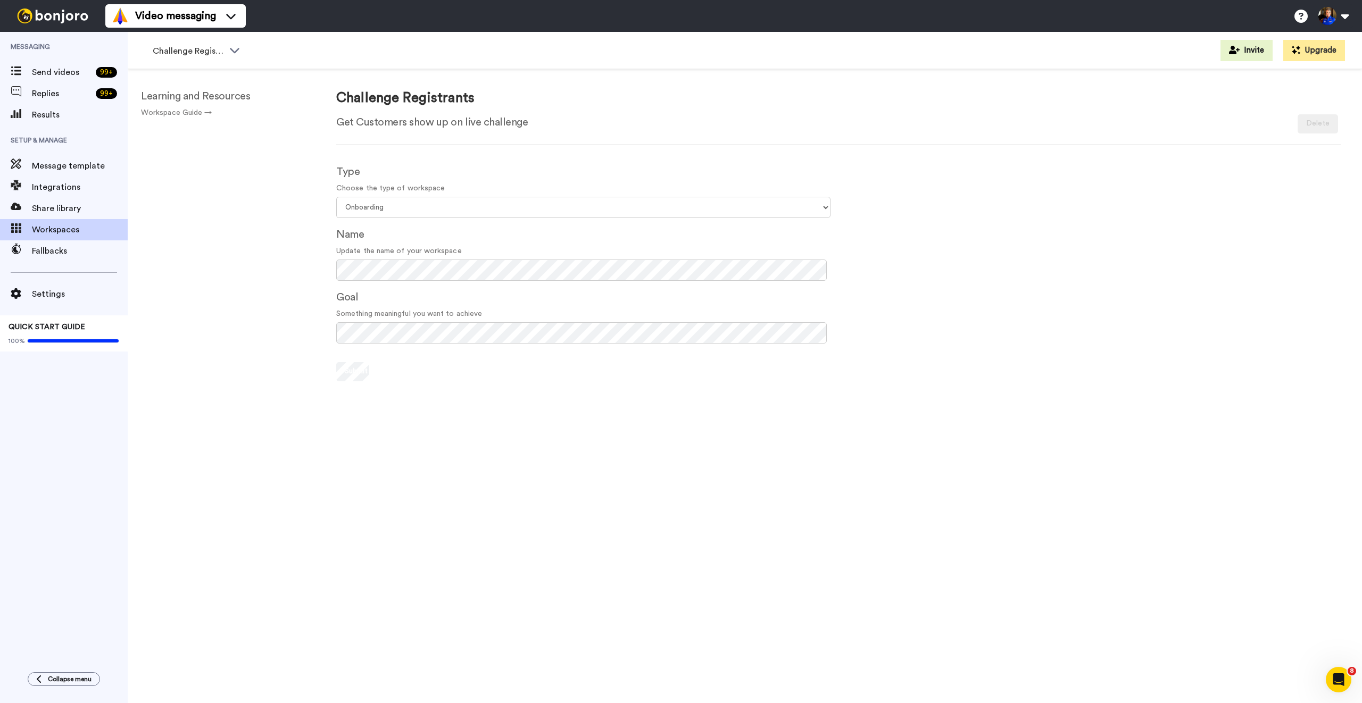
click at [451, 218] on div "Type Choose the type of workspace Select your workspace type Default Onboarding…" at bounding box center [583, 192] width 494 height 52
click at [459, 209] on select "Select your workspace type Default Onboarding Activation Retention Team updates…" at bounding box center [583, 207] width 494 height 21
click at [321, 241] on div "Challenge Registrants Get Customers show up on live challenge Archive Delete Ty…" at bounding box center [838, 404] width 1047 height 671
click at [1308, 137] on div "Challenge Registrants Get Customers show up on live challenge Archive Delete" at bounding box center [838, 122] width 1020 height 65
click at [221, 48] on span "Challenge Registrants" at bounding box center [188, 51] width 71 height 13
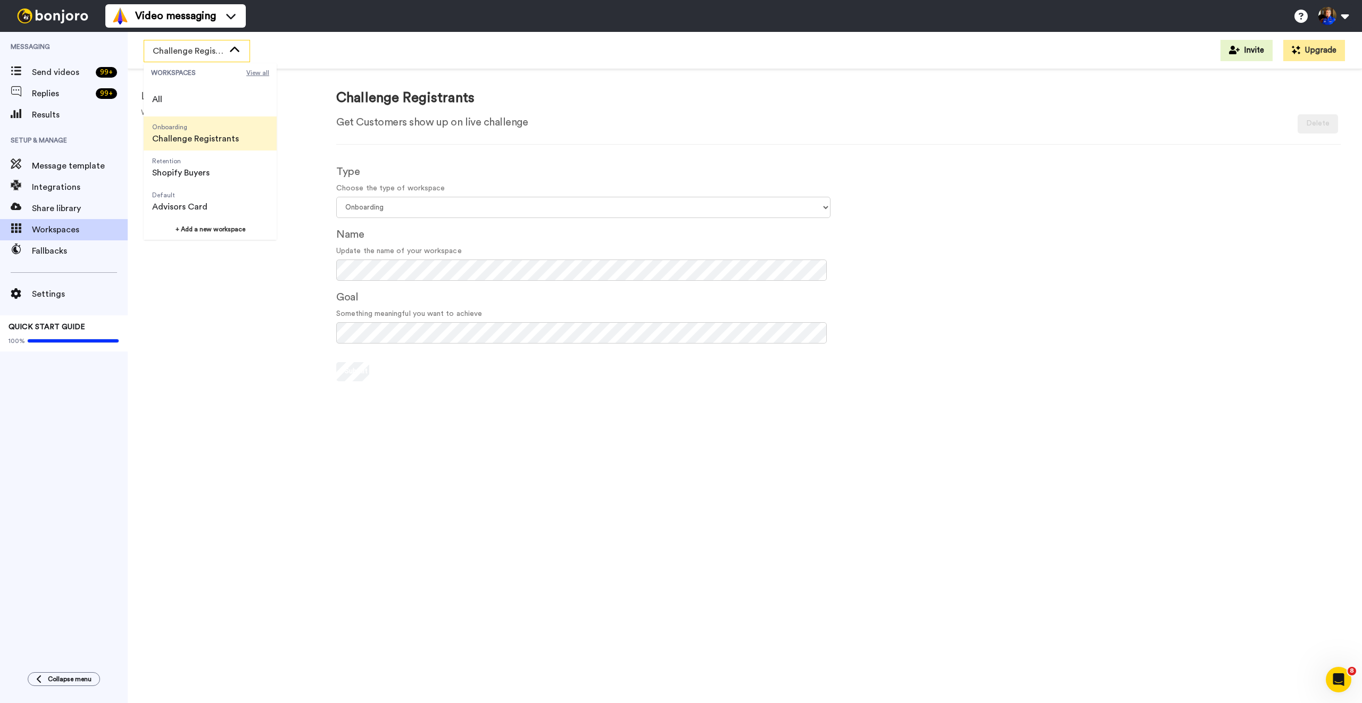
click at [257, 74] on span "View all" at bounding box center [257, 73] width 23 height 9
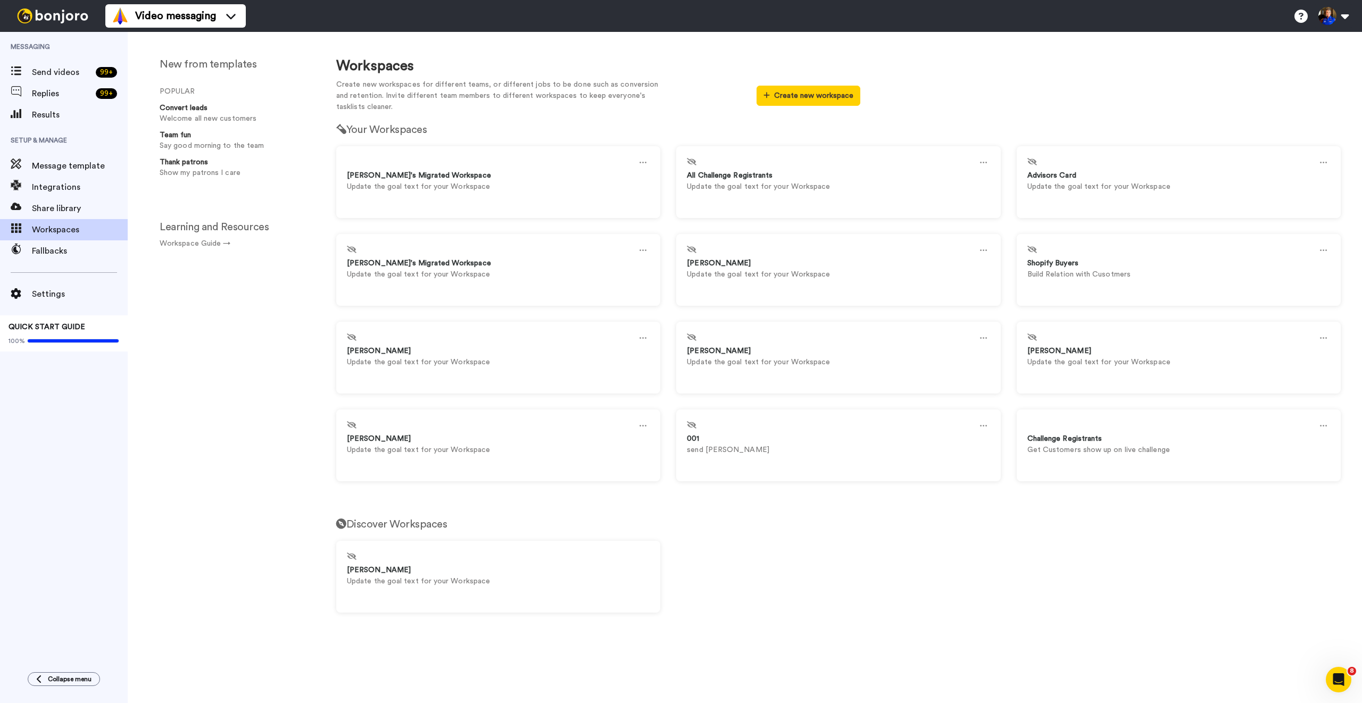
click at [247, 332] on div "New from templates POPULAR Convert leads Welcome all new customers Team fun Say…" at bounding box center [221, 375] width 187 height 655
click at [49, 12] on img at bounding box center [53, 16] width 80 height 15
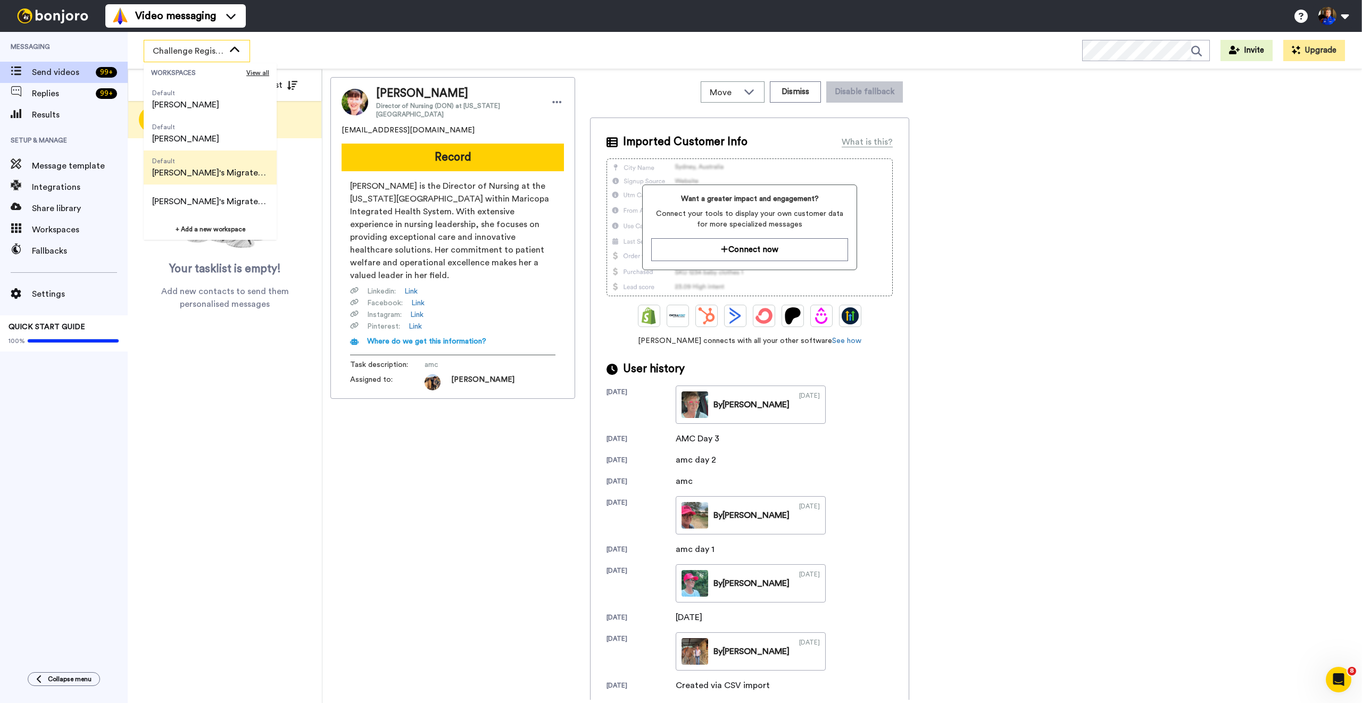
scroll to position [298, 0]
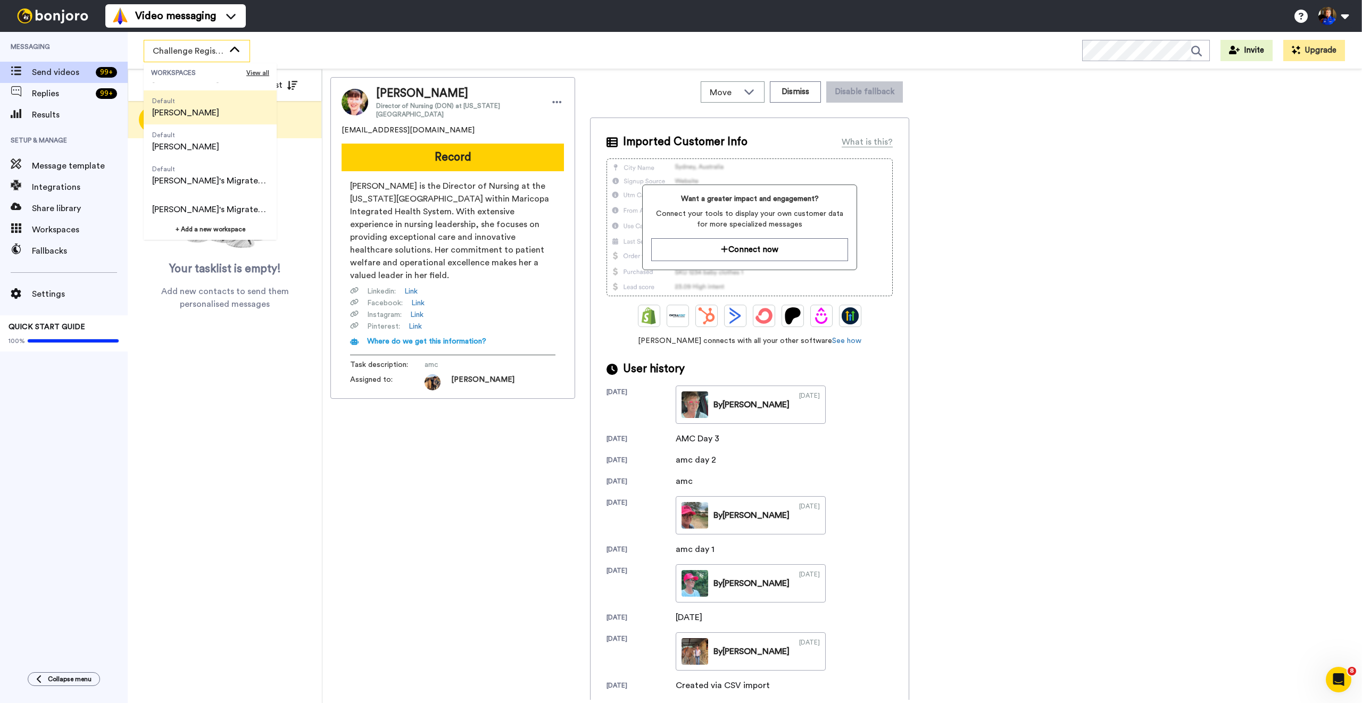
click at [203, 119] on li "Default Suni Olkjer" at bounding box center [210, 107] width 133 height 34
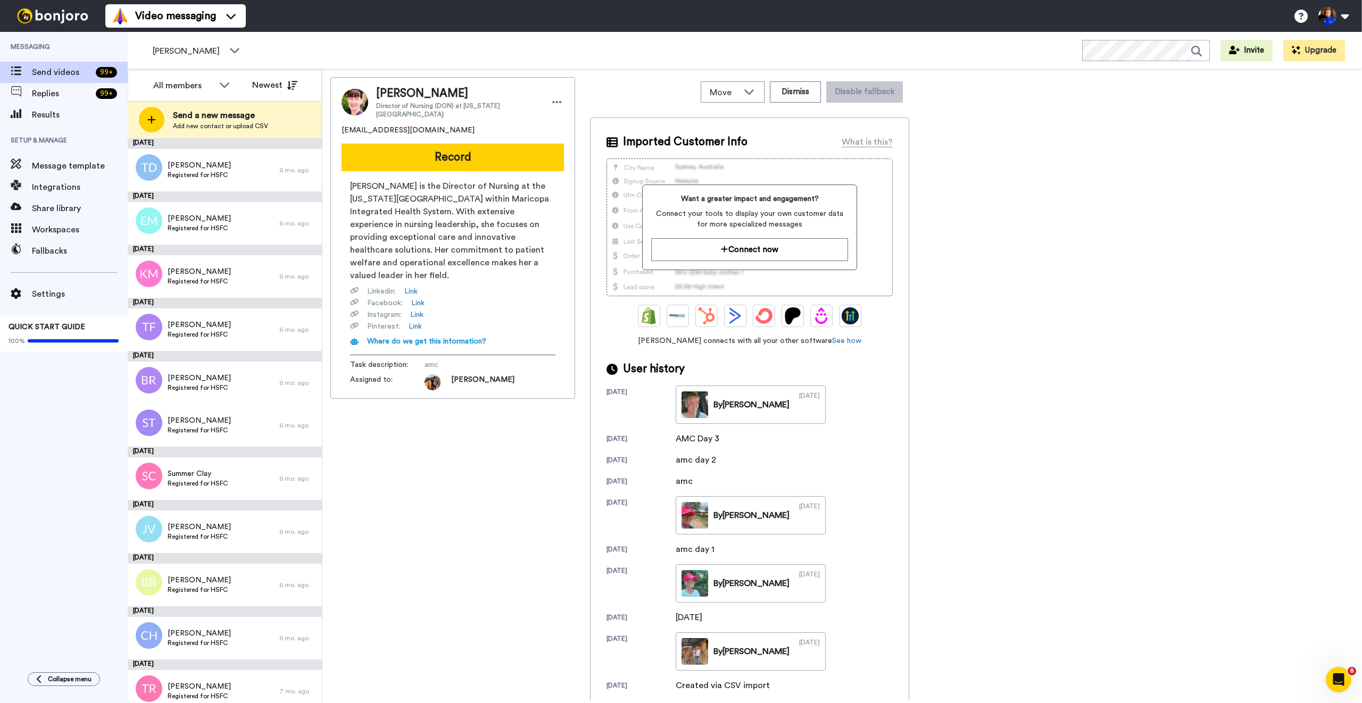
scroll to position [1829, 0]
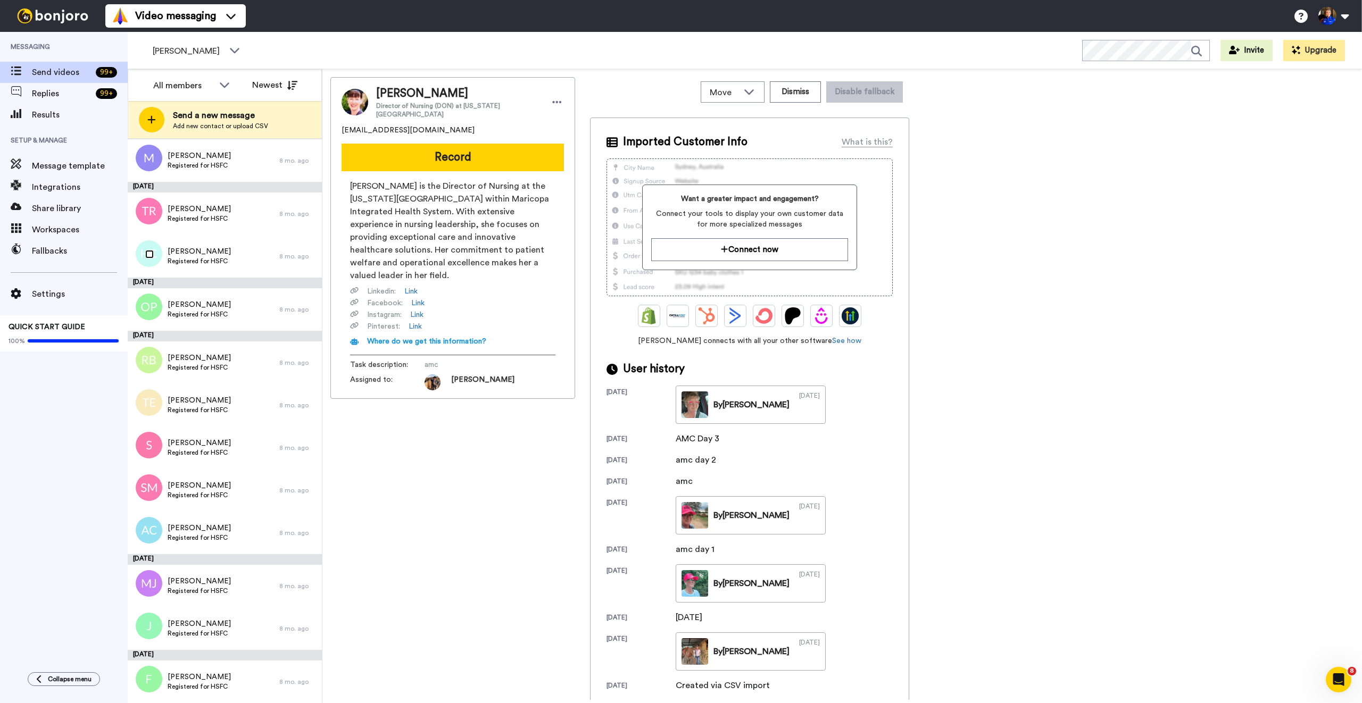
scroll to position [1792, 0]
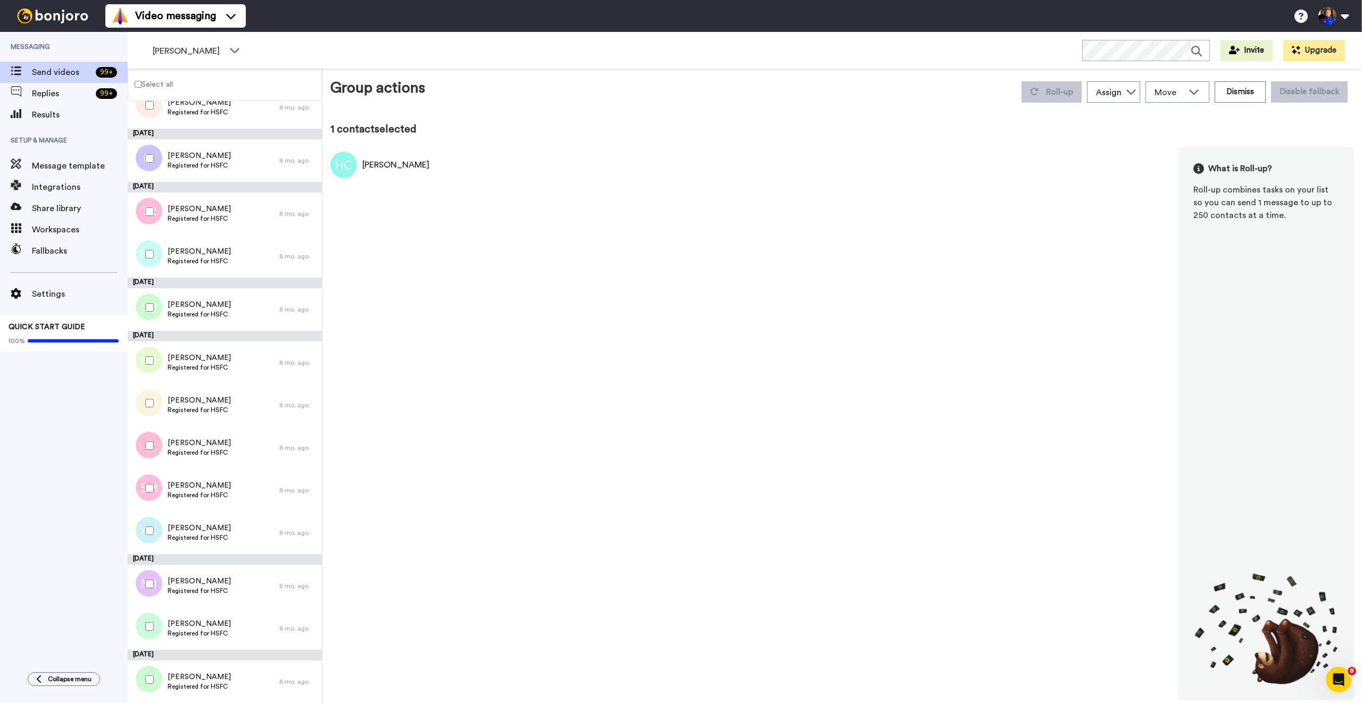
click at [160, 77] on div "Select all" at bounding box center [225, 85] width 194 height 32
click at [160, 81] on label "Select all" at bounding box center [150, 84] width 45 height 13
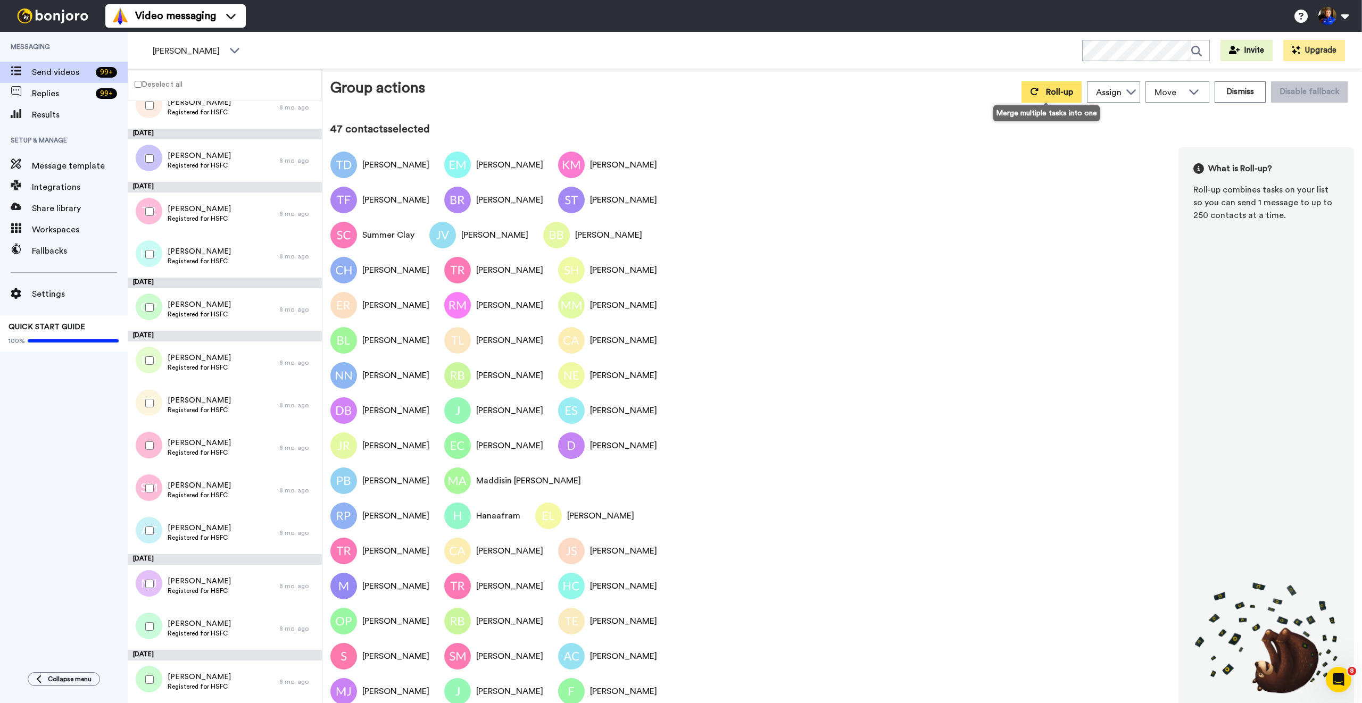
click at [1030, 89] on icon at bounding box center [1034, 91] width 9 height 9
click at [1239, 90] on button "Dismiss" at bounding box center [1239, 91] width 51 height 21
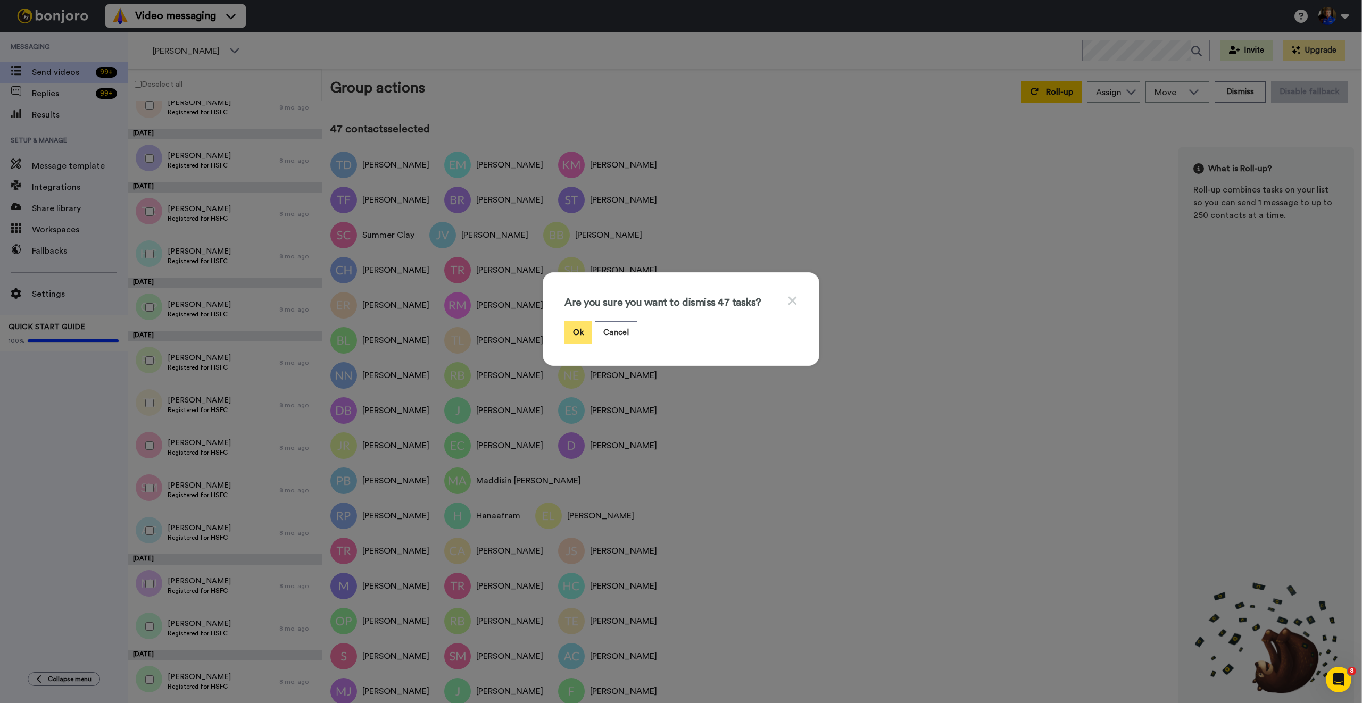
click at [575, 328] on button "Ok" at bounding box center [578, 332] width 28 height 23
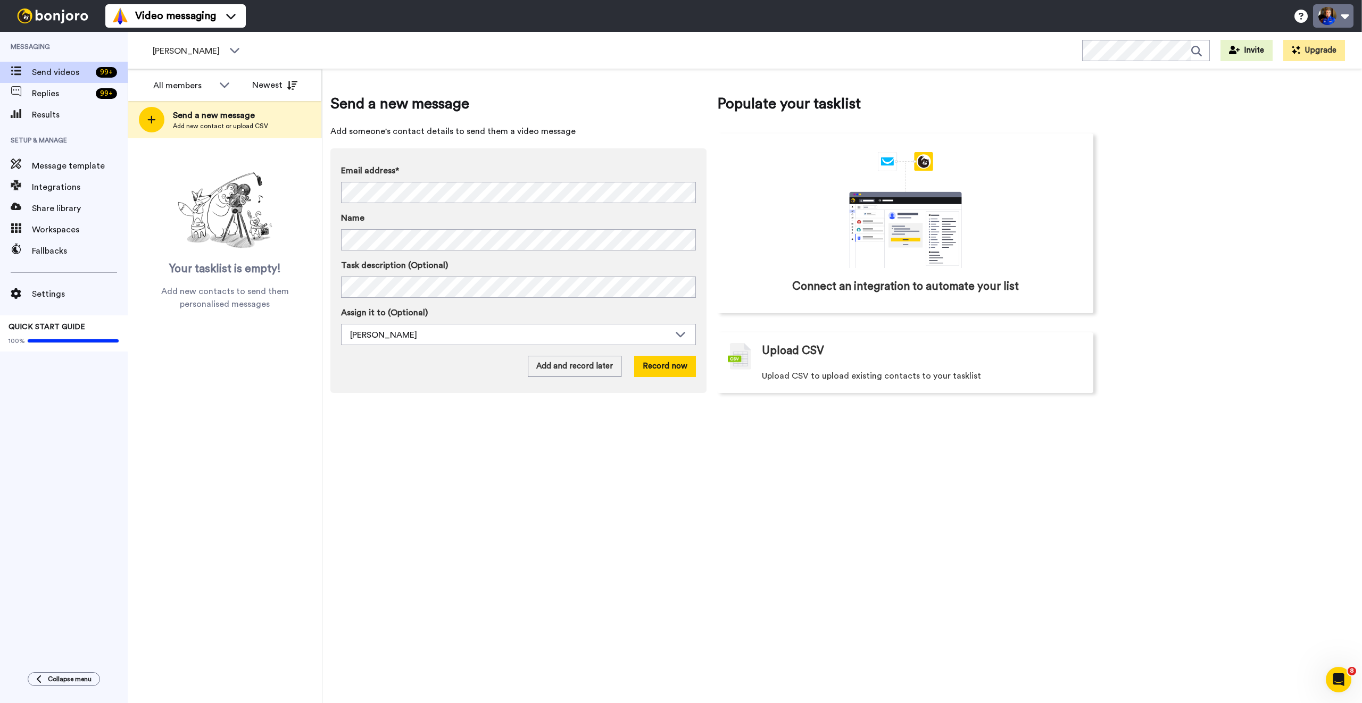
click at [1350, 14] on button at bounding box center [1333, 15] width 40 height 23
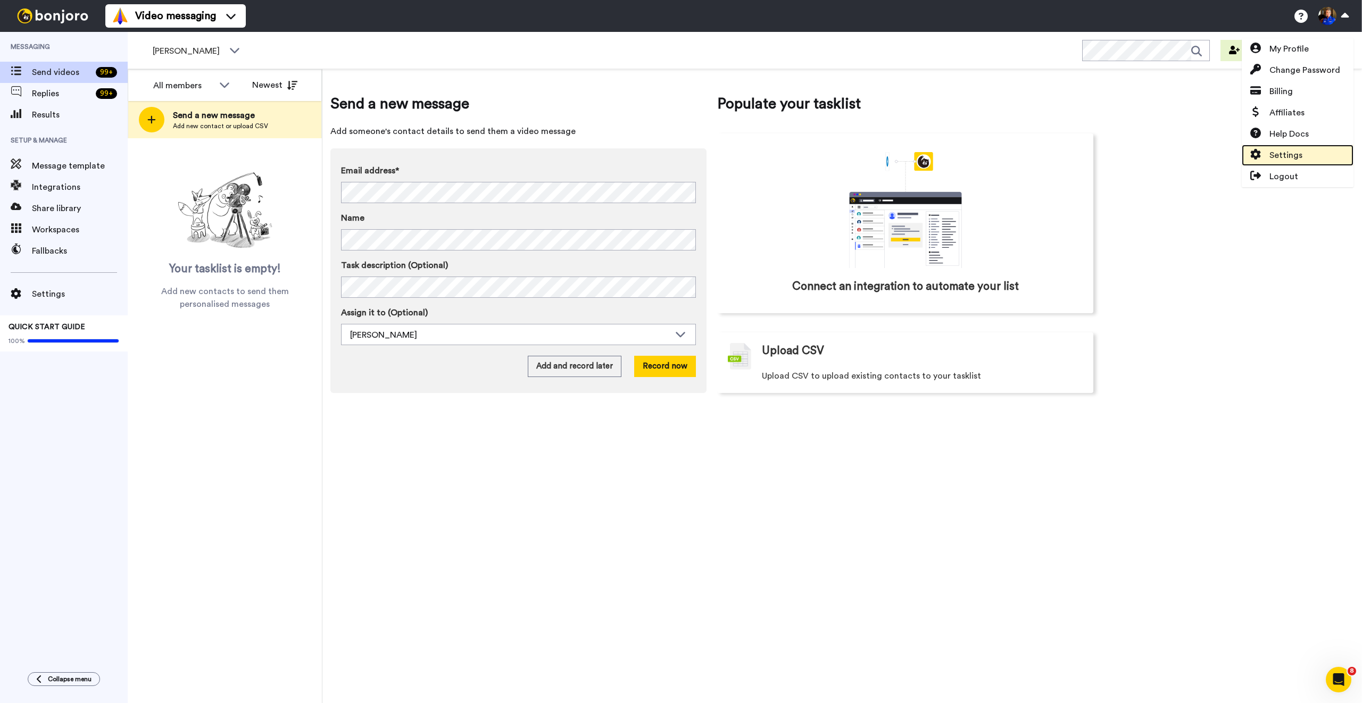
click at [1309, 148] on link "Settings" at bounding box center [1298, 155] width 112 height 21
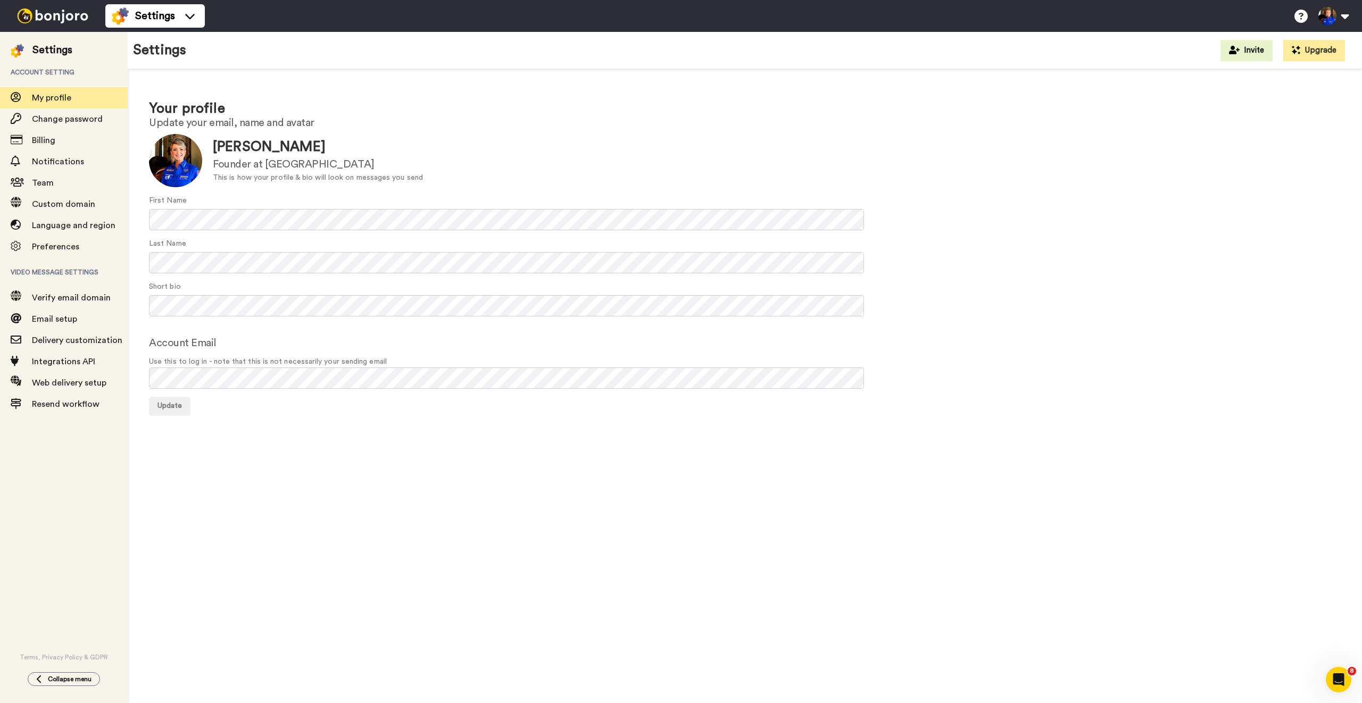
click at [405, 83] on div "Your profile Update your email, name and avatar Update [PERSON_NAME] Founder at…" at bounding box center [745, 257] width 1234 height 376
